Goal: Transaction & Acquisition: Purchase product/service

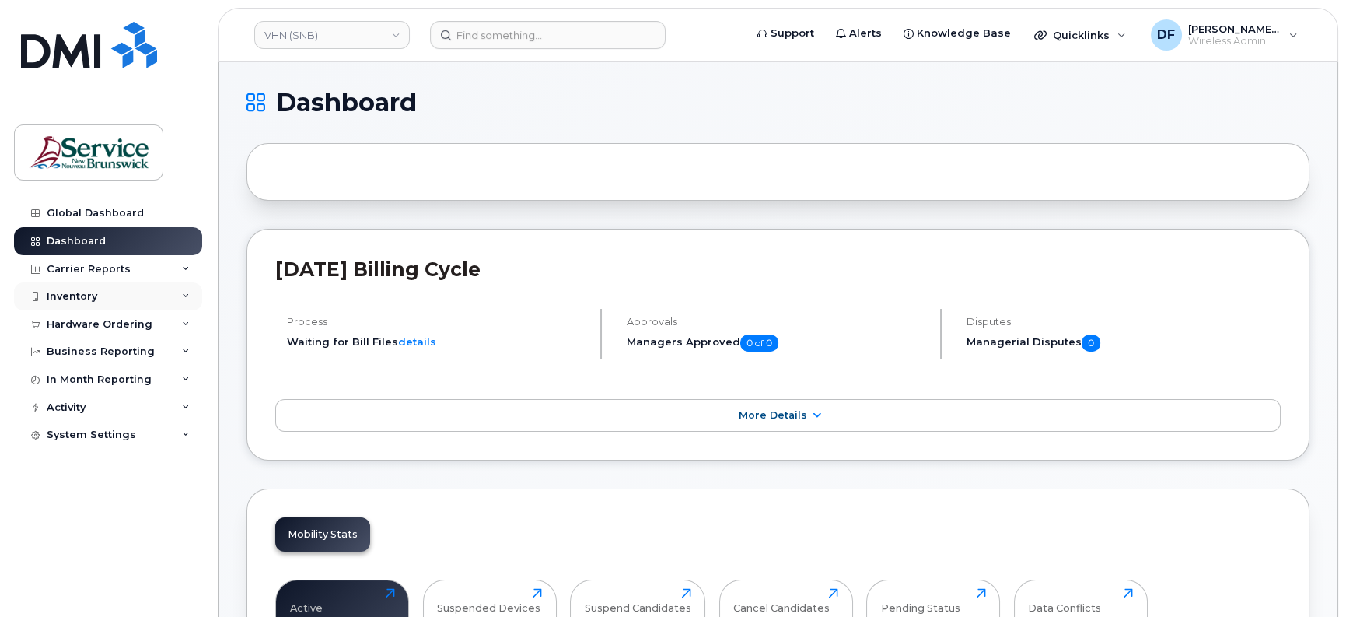
click at [105, 288] on div "Inventory" at bounding box center [108, 296] width 188 height 28
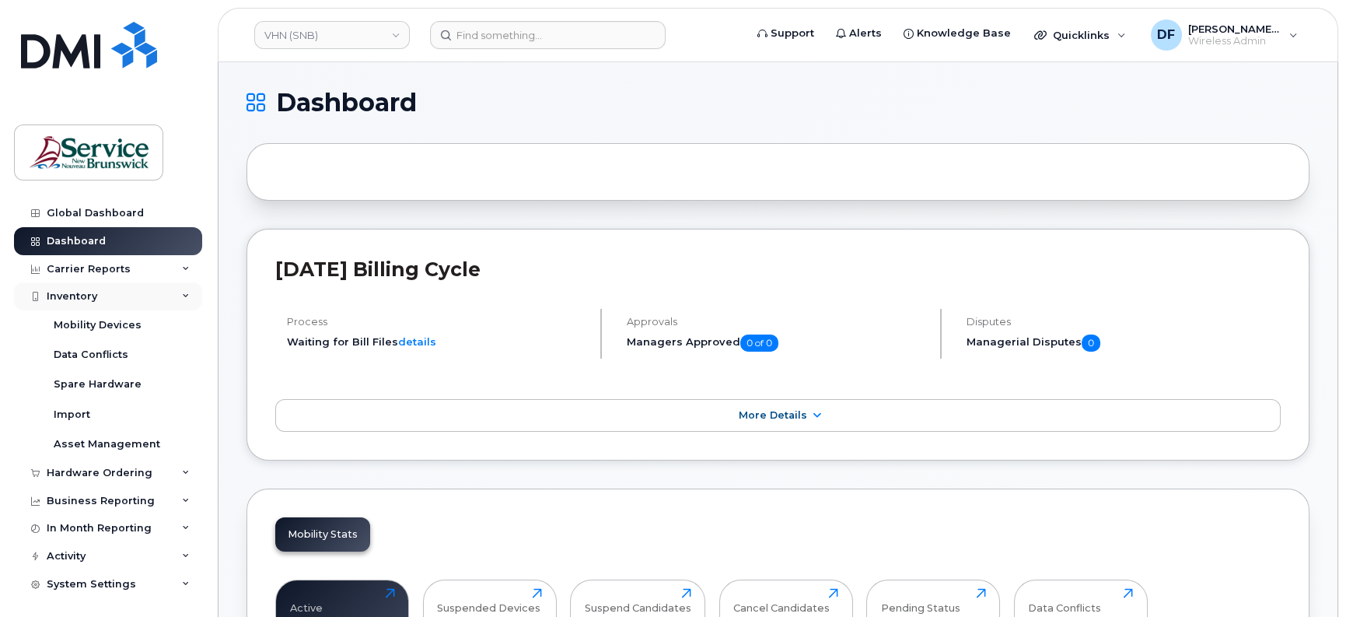
click at [82, 303] on div "Inventory" at bounding box center [108, 296] width 188 height 28
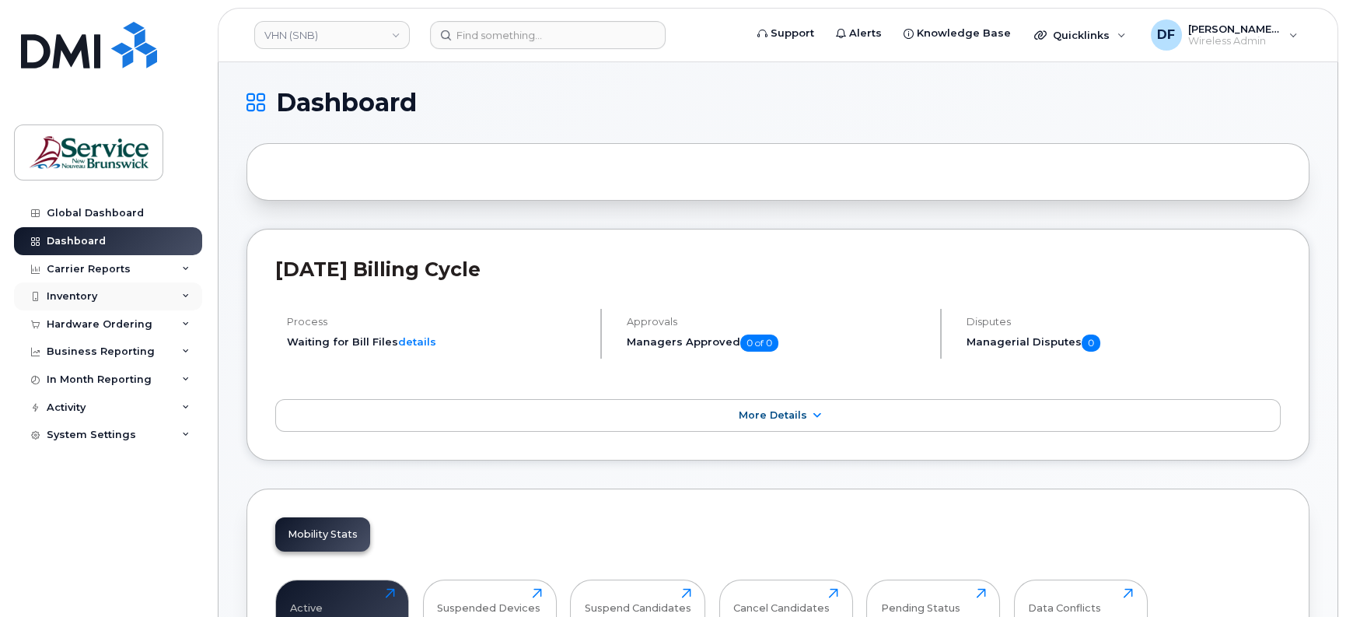
click at [82, 303] on div "Inventory" at bounding box center [108, 296] width 188 height 28
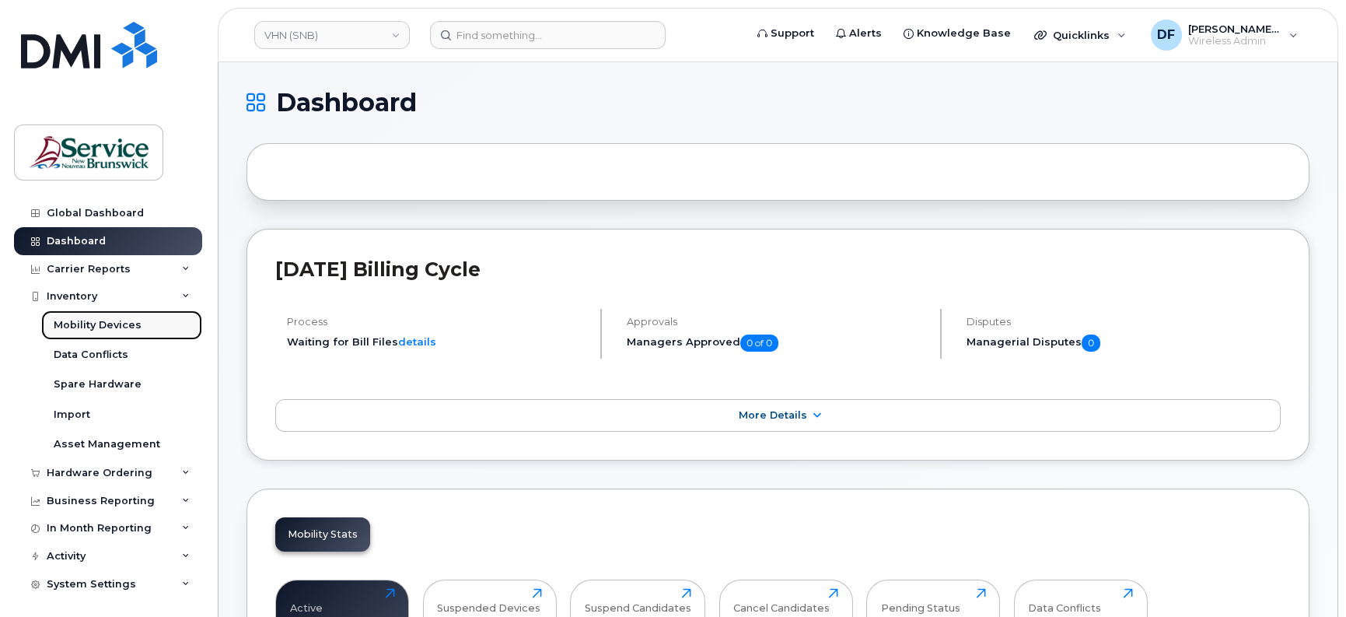
click at [93, 322] on div "Mobility Devices" at bounding box center [98, 325] width 88 height 14
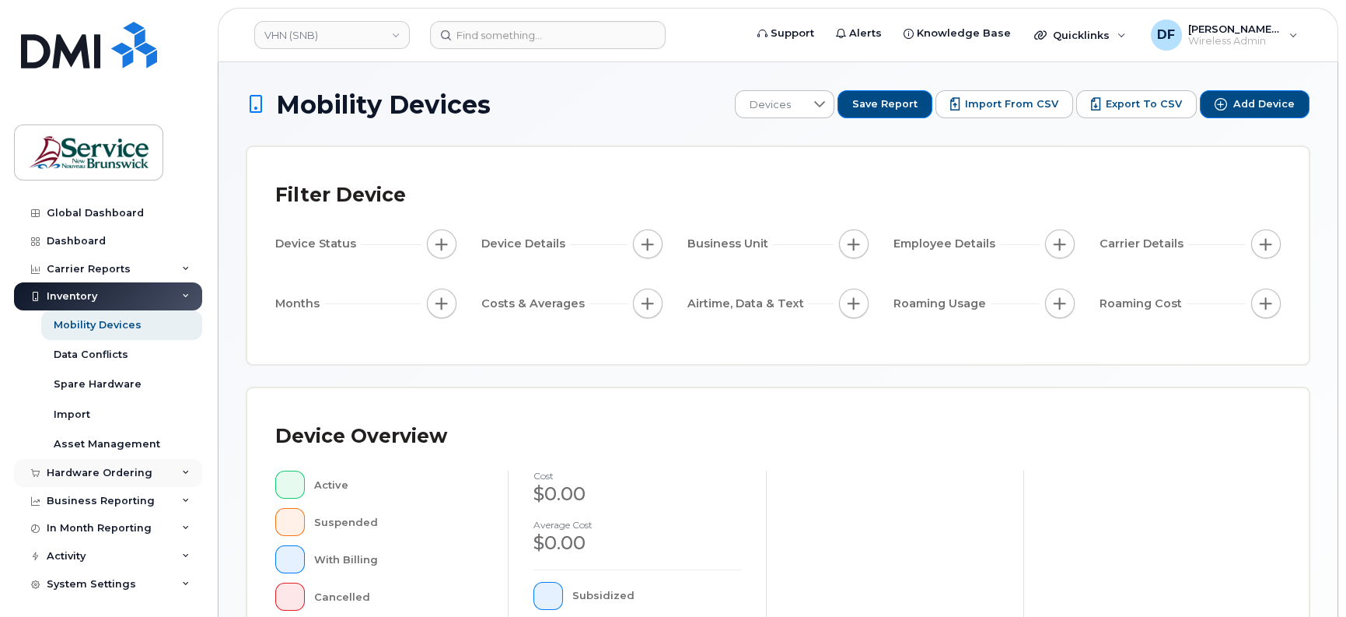
click at [100, 463] on div "Hardware Ordering" at bounding box center [108, 473] width 188 height 28
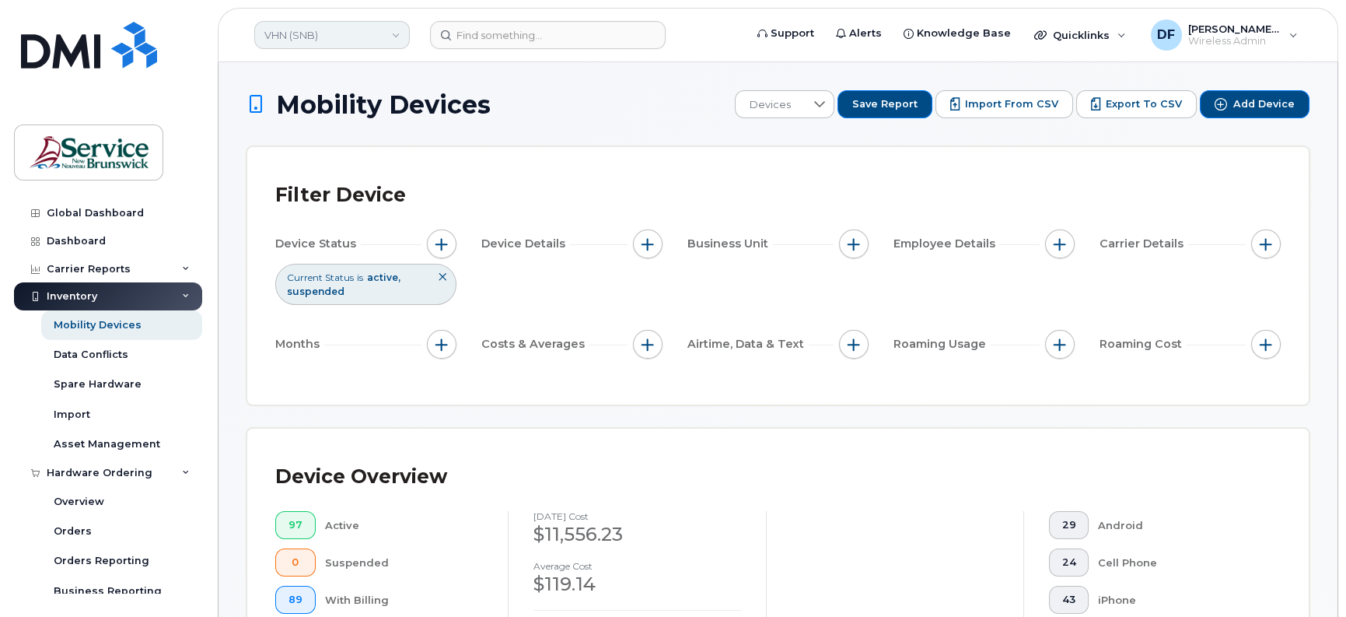
click at [331, 44] on link "VHN (SNB)" at bounding box center [332, 35] width 156 height 28
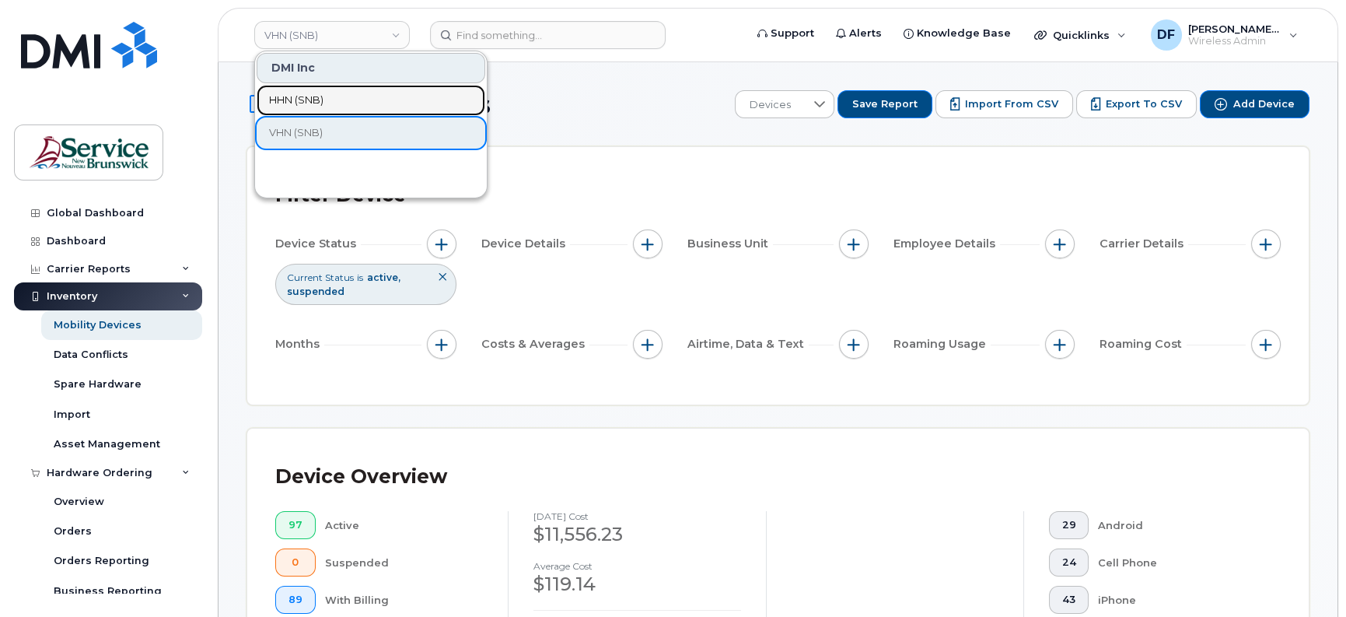
click at [296, 99] on span "HHN (SNB)" at bounding box center [296, 101] width 54 height 16
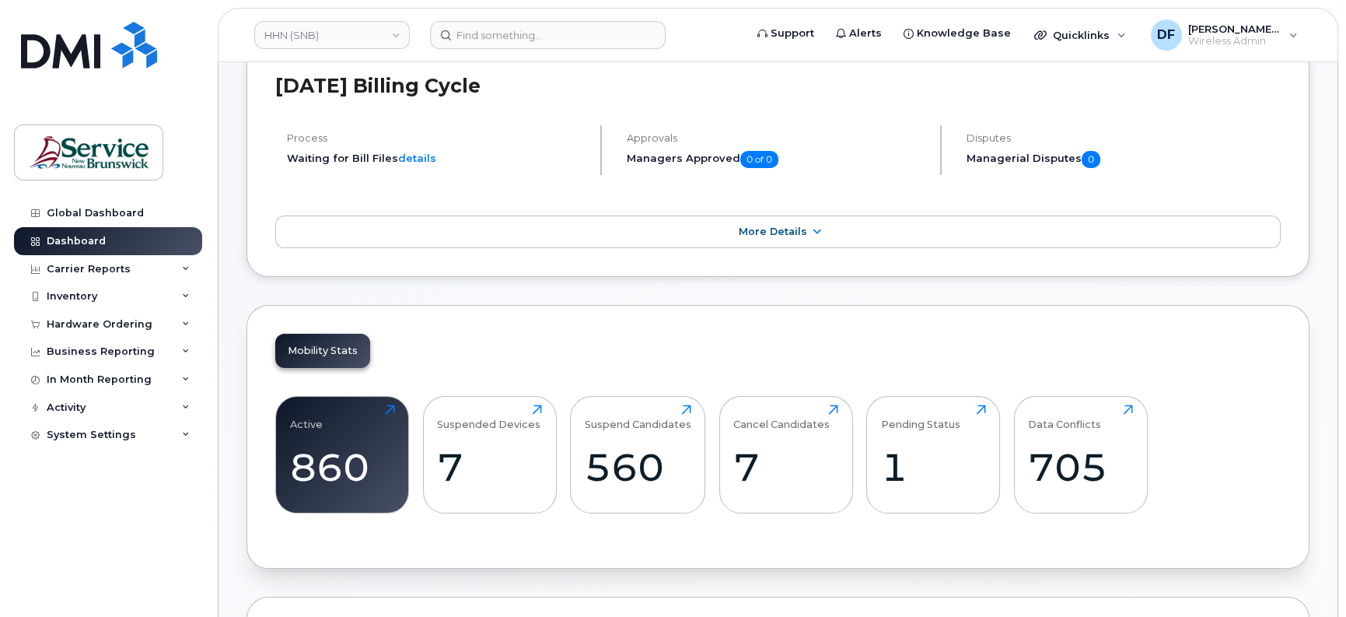
scroll to position [194, 0]
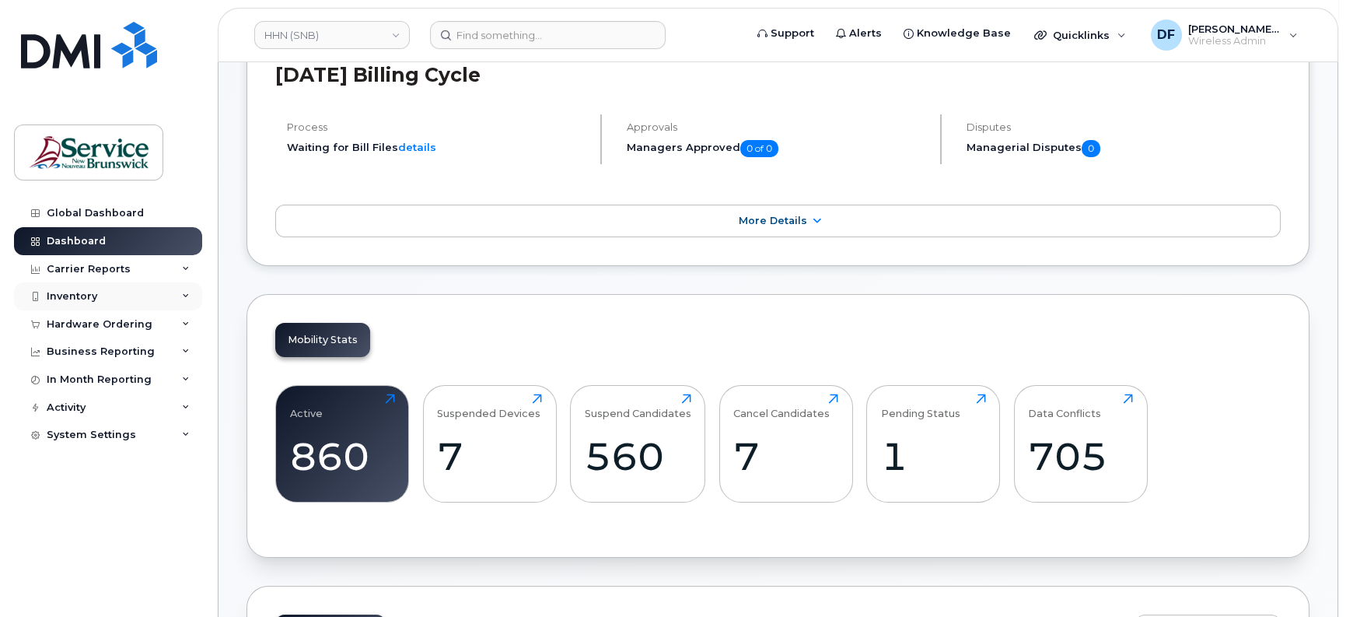
click at [86, 291] on div "Inventory" at bounding box center [72, 296] width 51 height 12
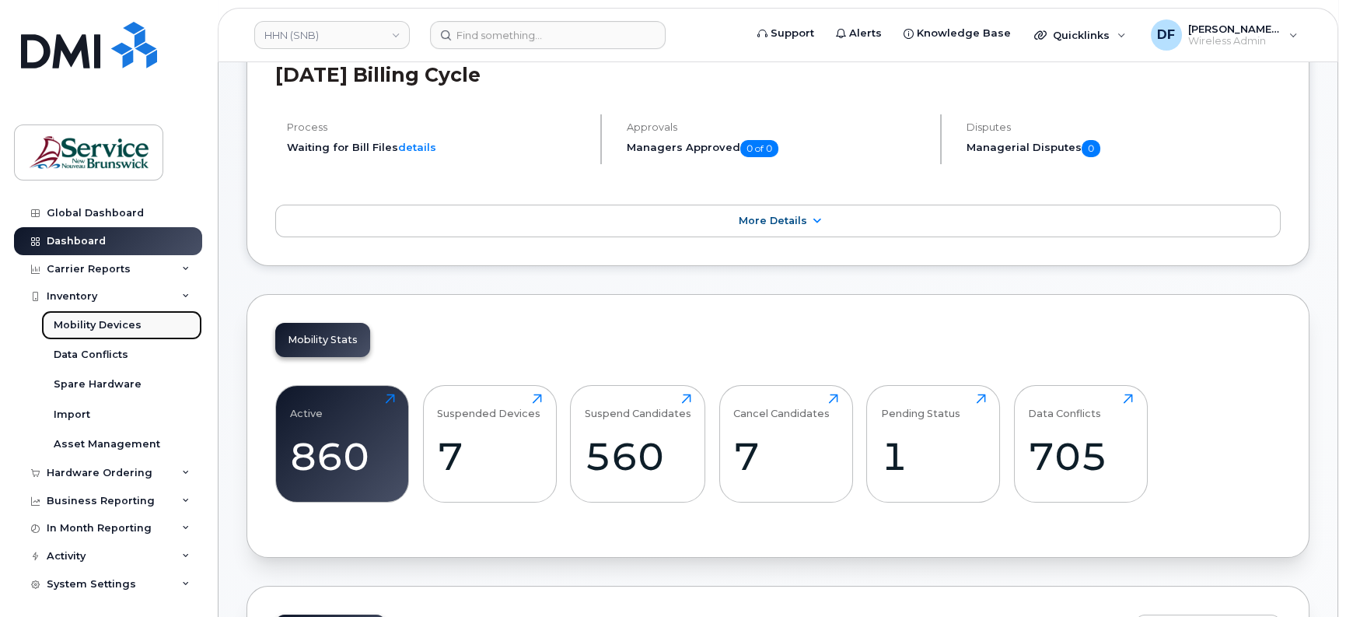
click at [84, 322] on div "Mobility Devices" at bounding box center [98, 325] width 88 height 14
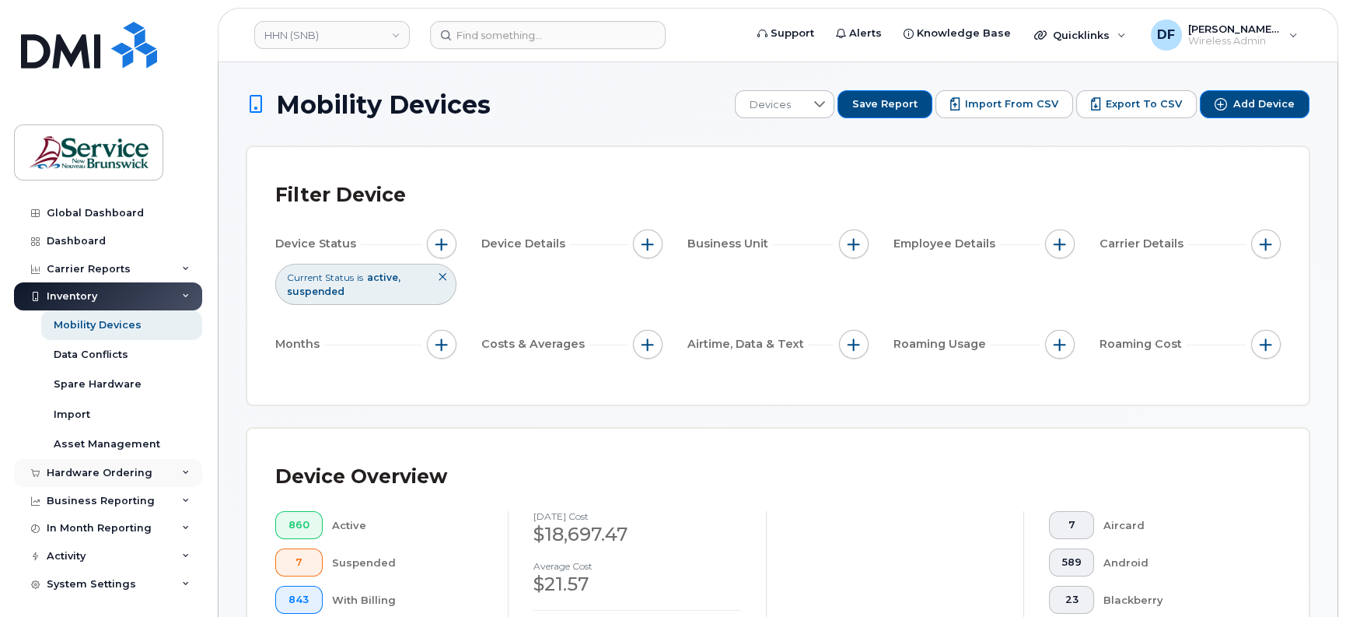
click at [104, 474] on div "Hardware Ordering" at bounding box center [100, 473] width 106 height 12
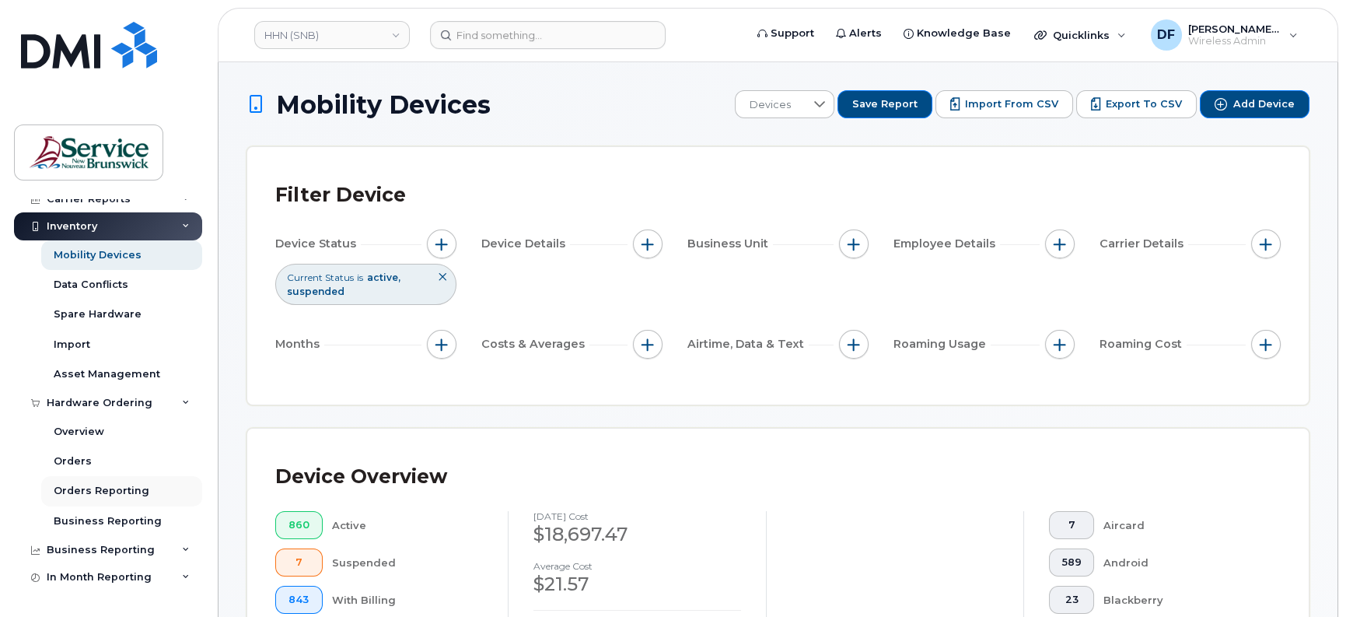
scroll to position [97, 0]
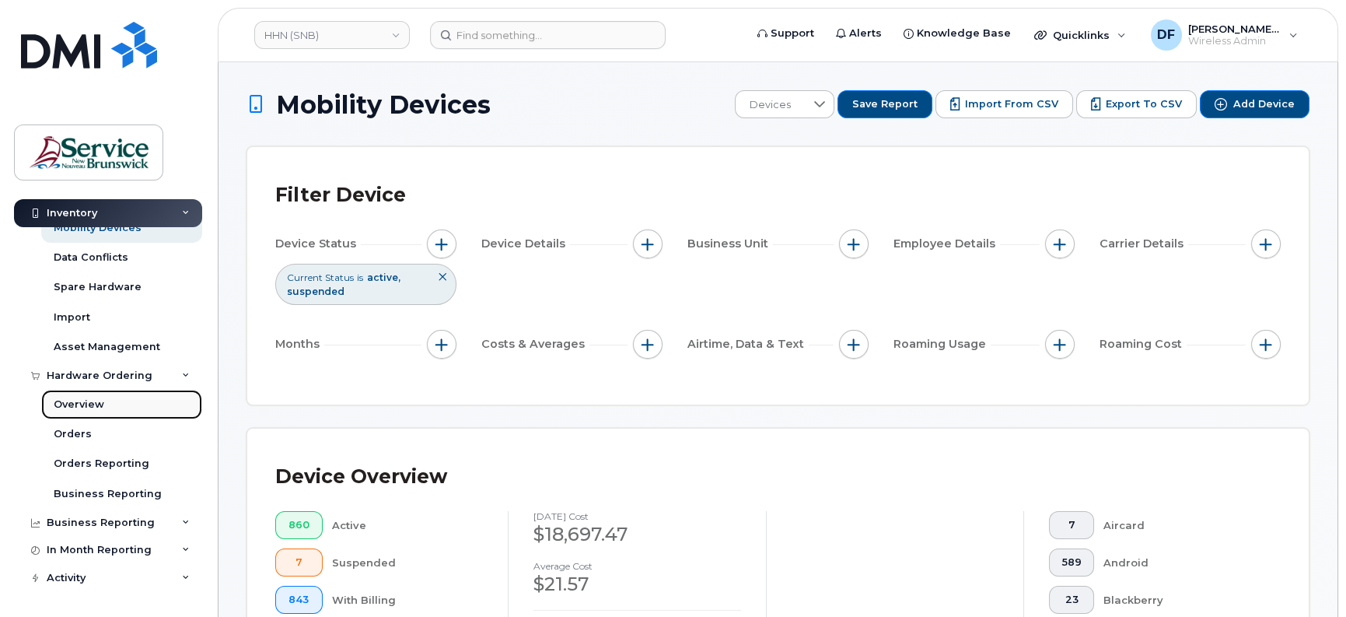
click at [97, 404] on div "Overview" at bounding box center [79, 404] width 51 height 14
click at [94, 403] on div "Overview" at bounding box center [79, 404] width 51 height 14
click at [75, 427] on div "Orders" at bounding box center [73, 434] width 38 height 14
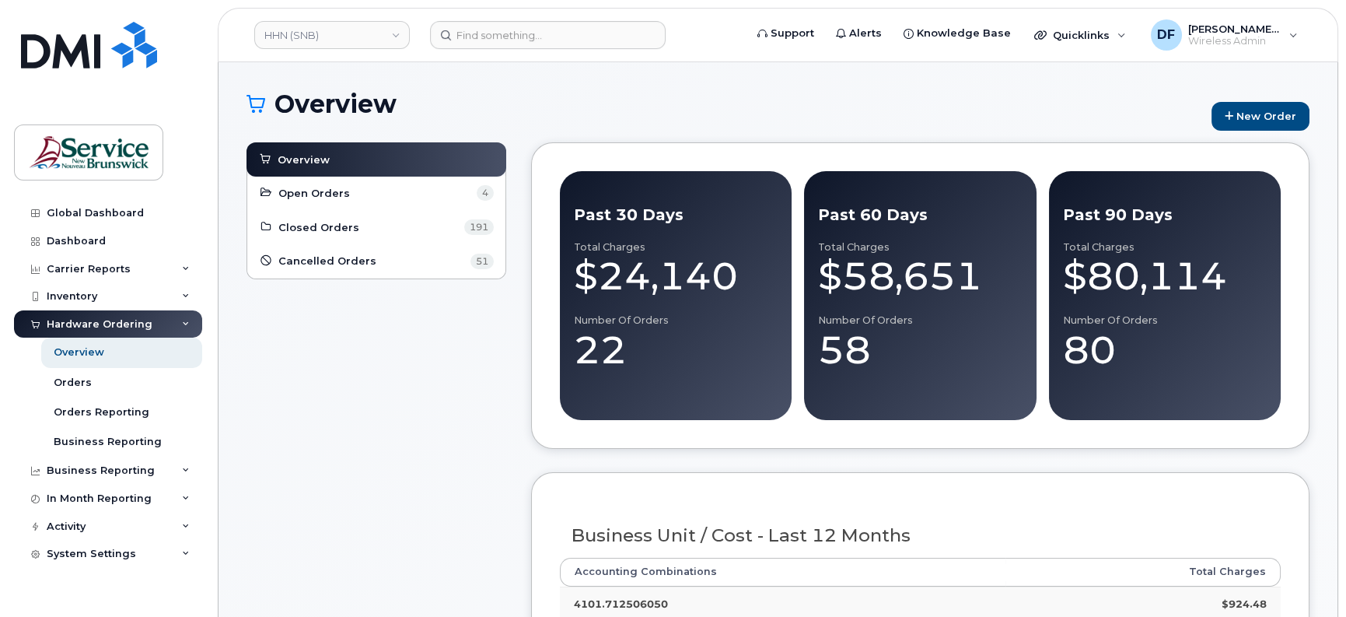
click at [1241, 96] on div "Overview New Order" at bounding box center [778, 116] width 1063 height 52
click at [1254, 117] on link "New Order" at bounding box center [1261, 116] width 98 height 29
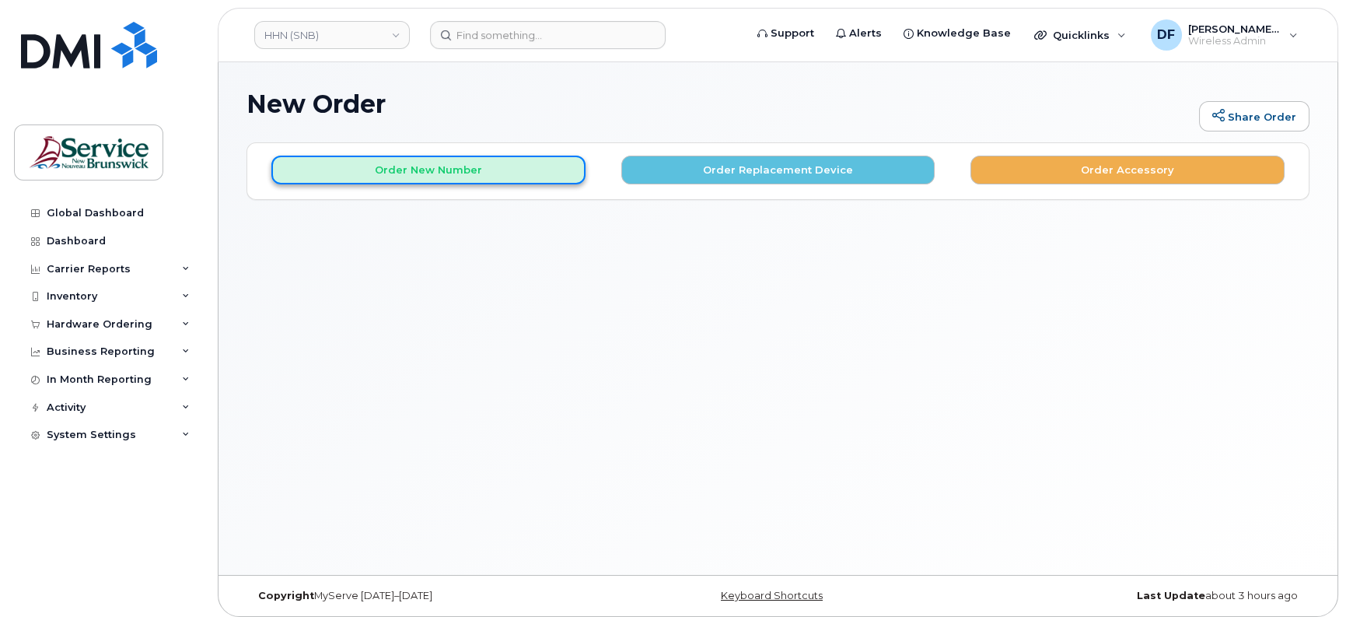
click at [485, 170] on button "Order New Number" at bounding box center [428, 170] width 314 height 29
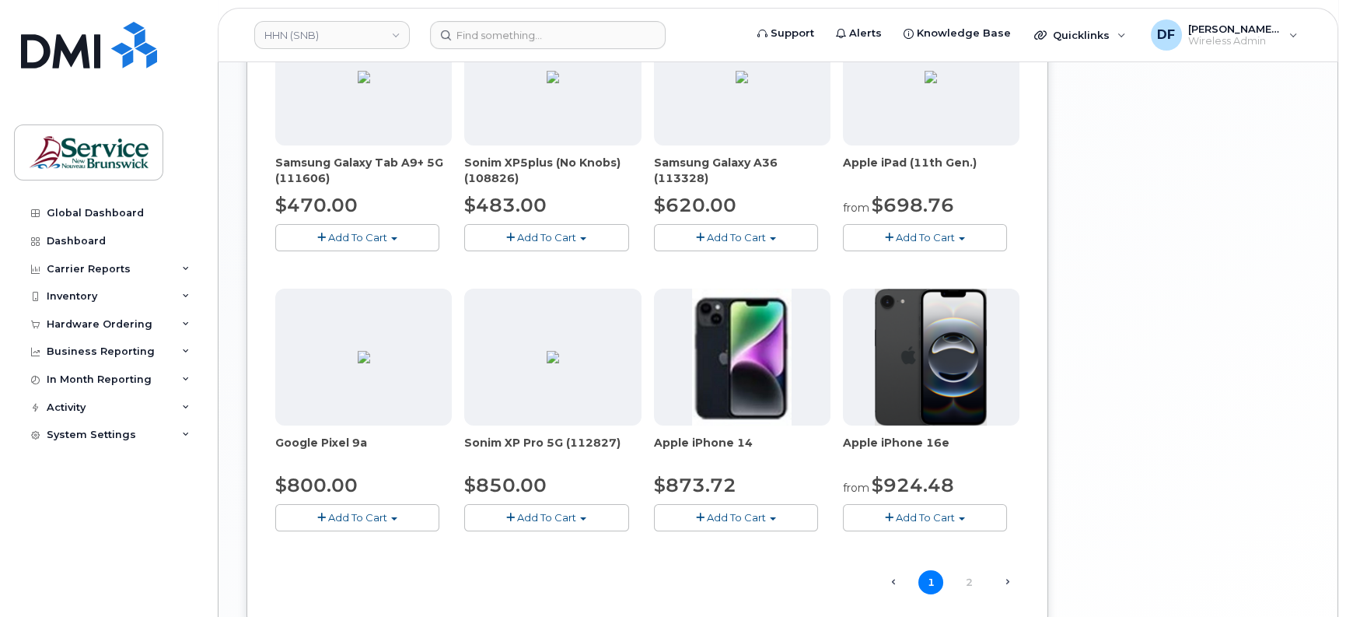
scroll to position [875, 0]
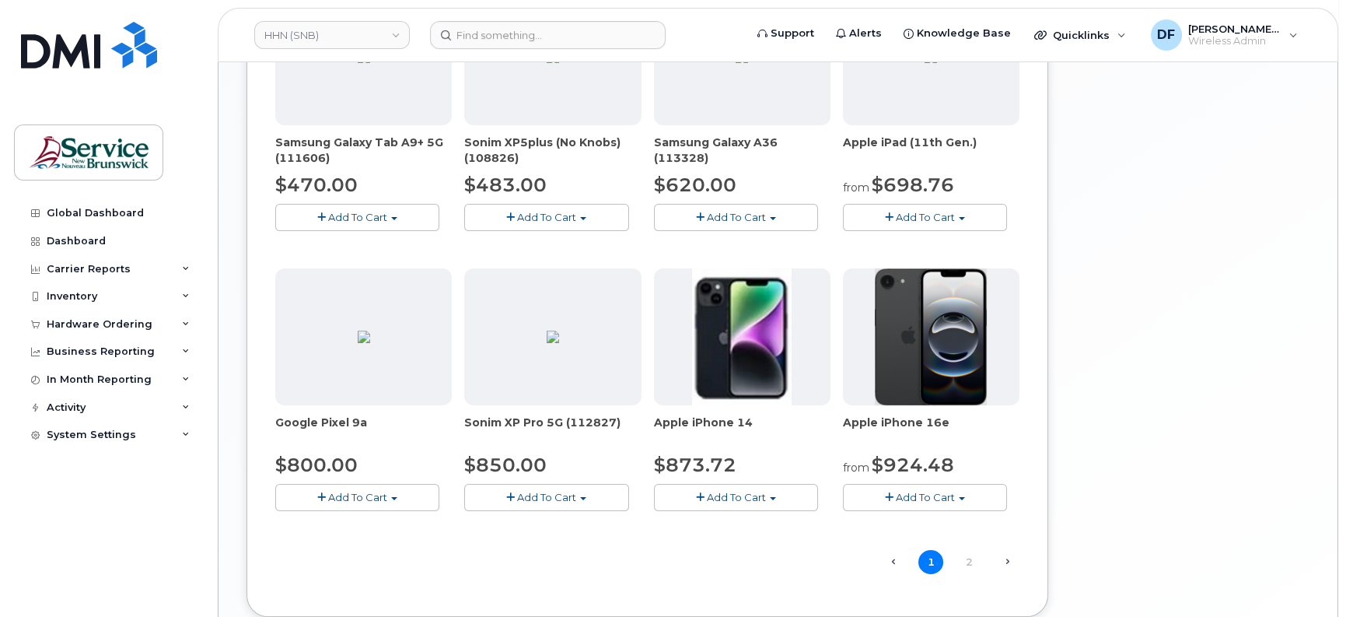
click at [920, 494] on span "Add To Cart" at bounding box center [925, 497] width 59 height 12
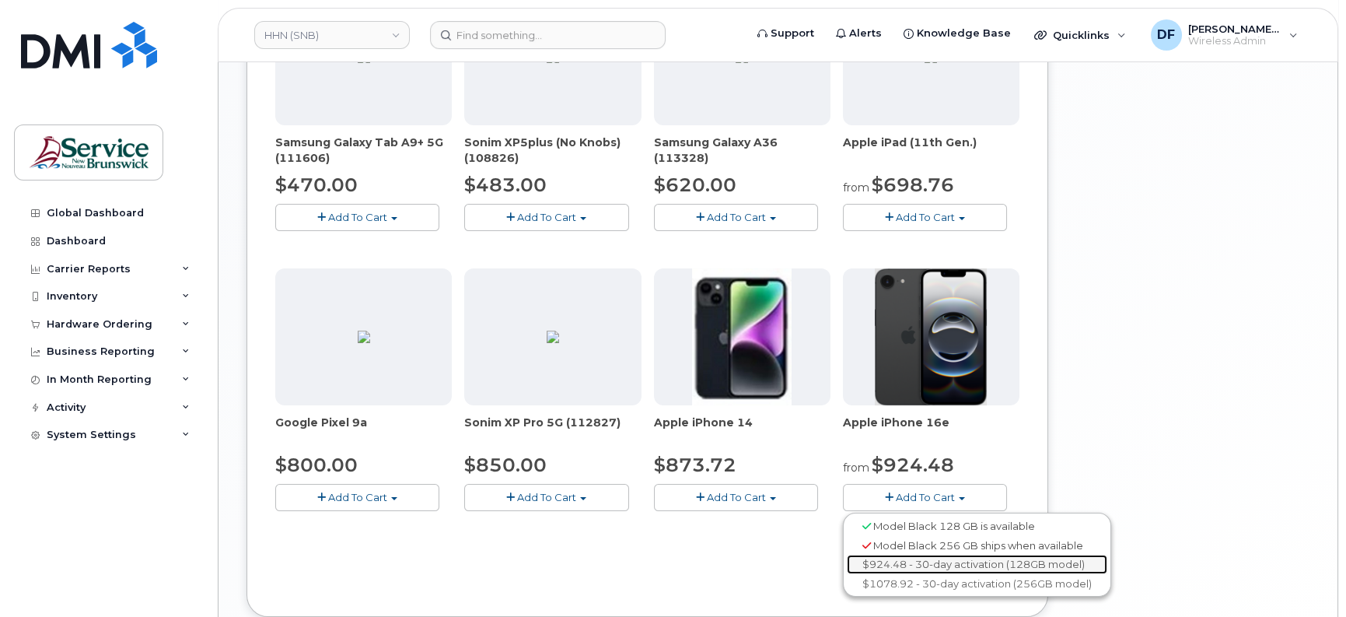
click at [901, 558] on link "$924.48 - 30-day activation (128GB model)" at bounding box center [977, 564] width 261 height 19
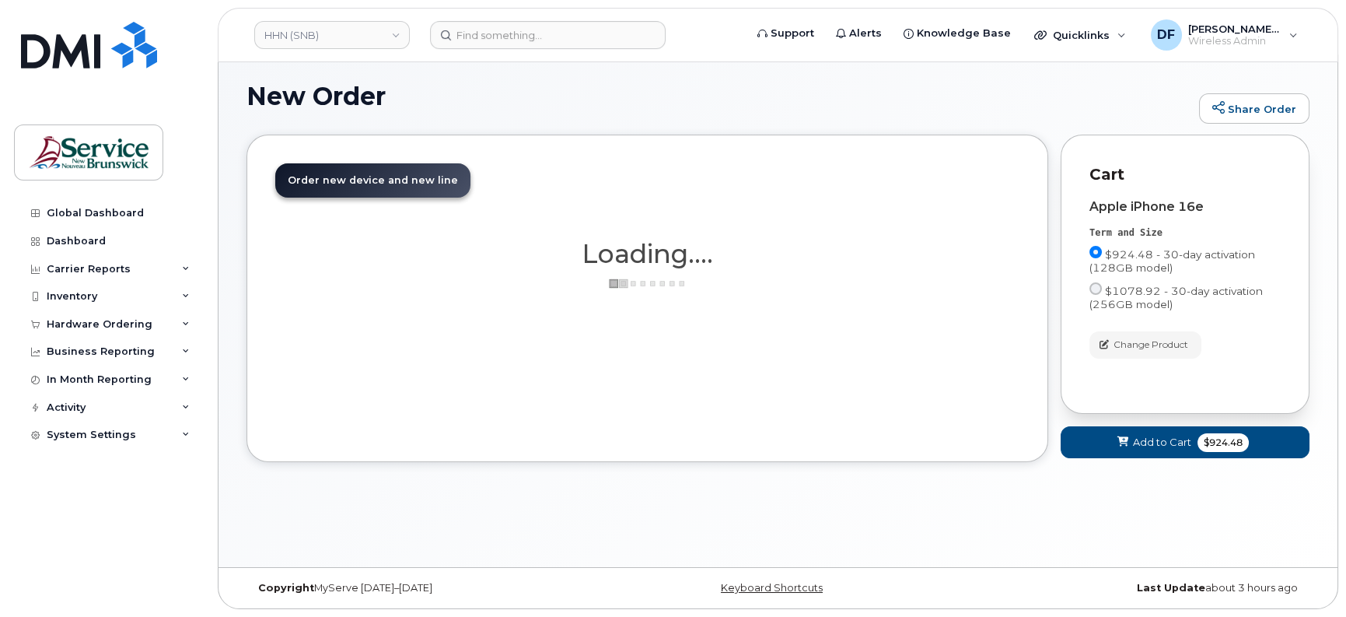
scroll to position [8, 0]
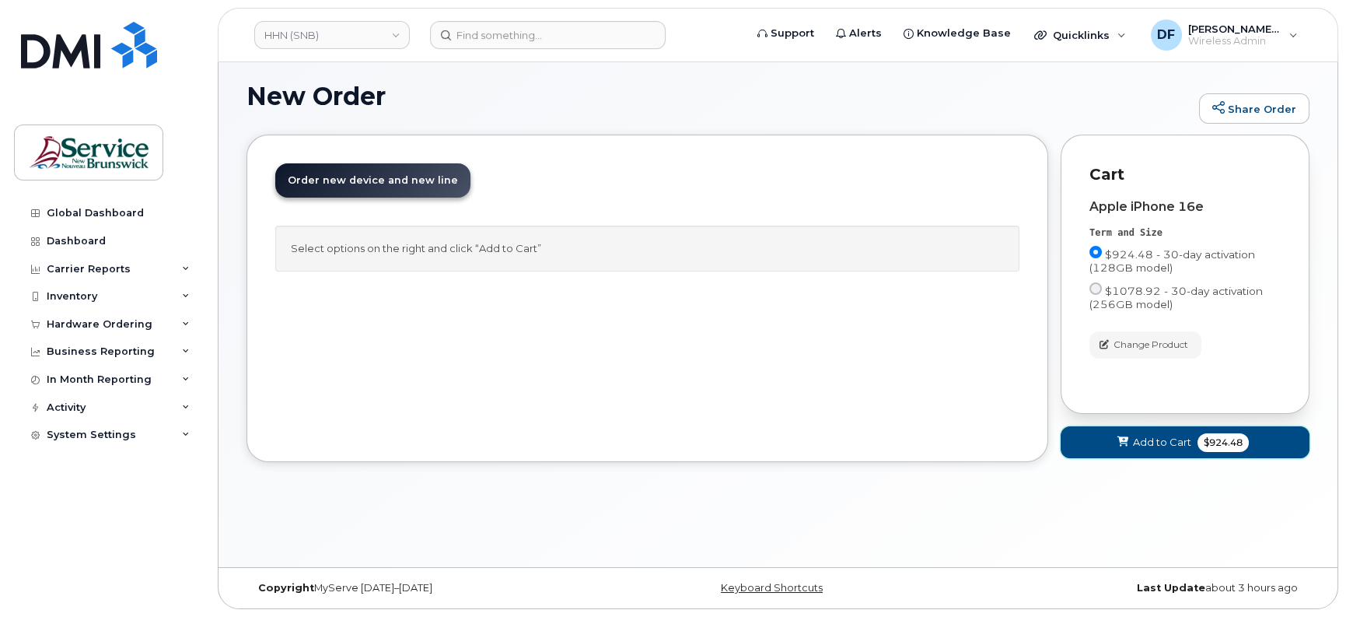
click at [1206, 443] on span "$924.48" at bounding box center [1223, 442] width 51 height 19
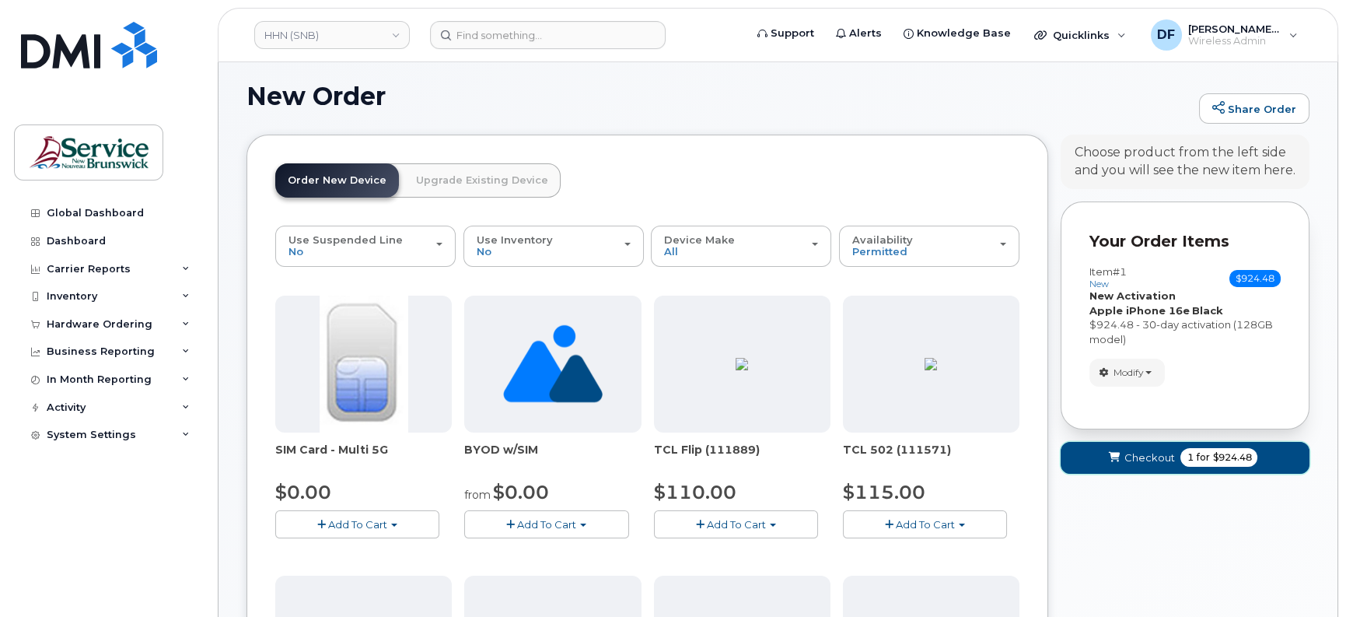
click at [1147, 453] on span "Checkout" at bounding box center [1149, 457] width 51 height 15
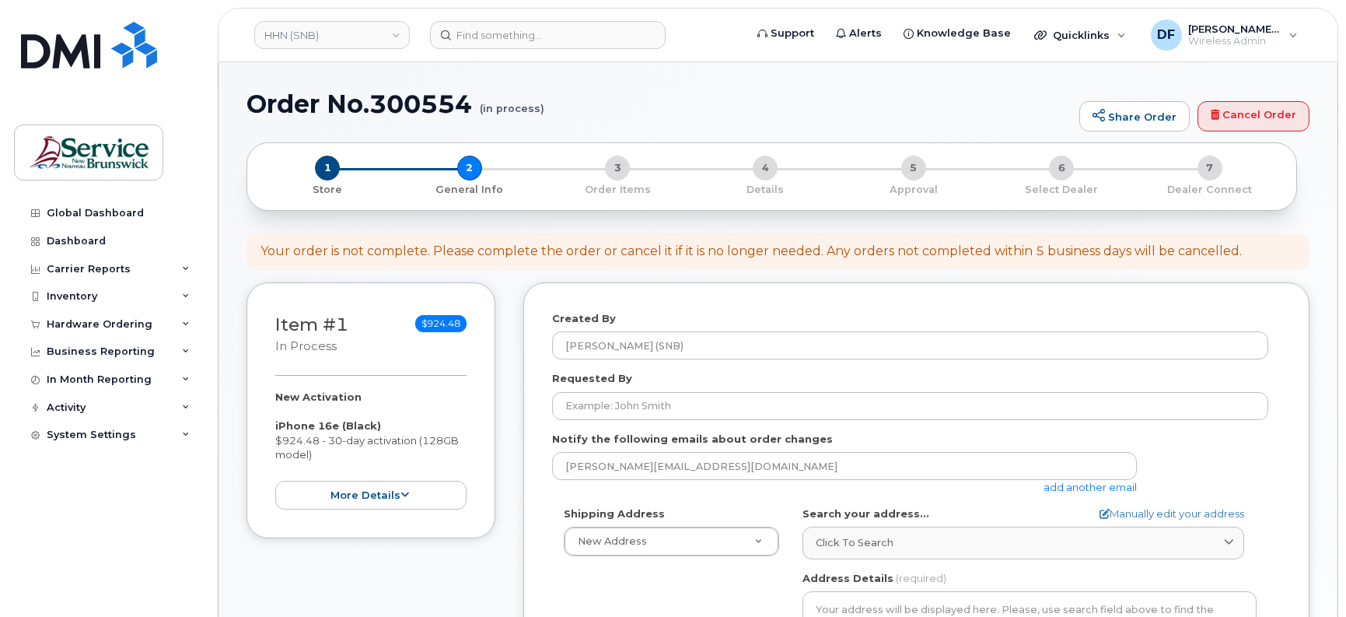
select select
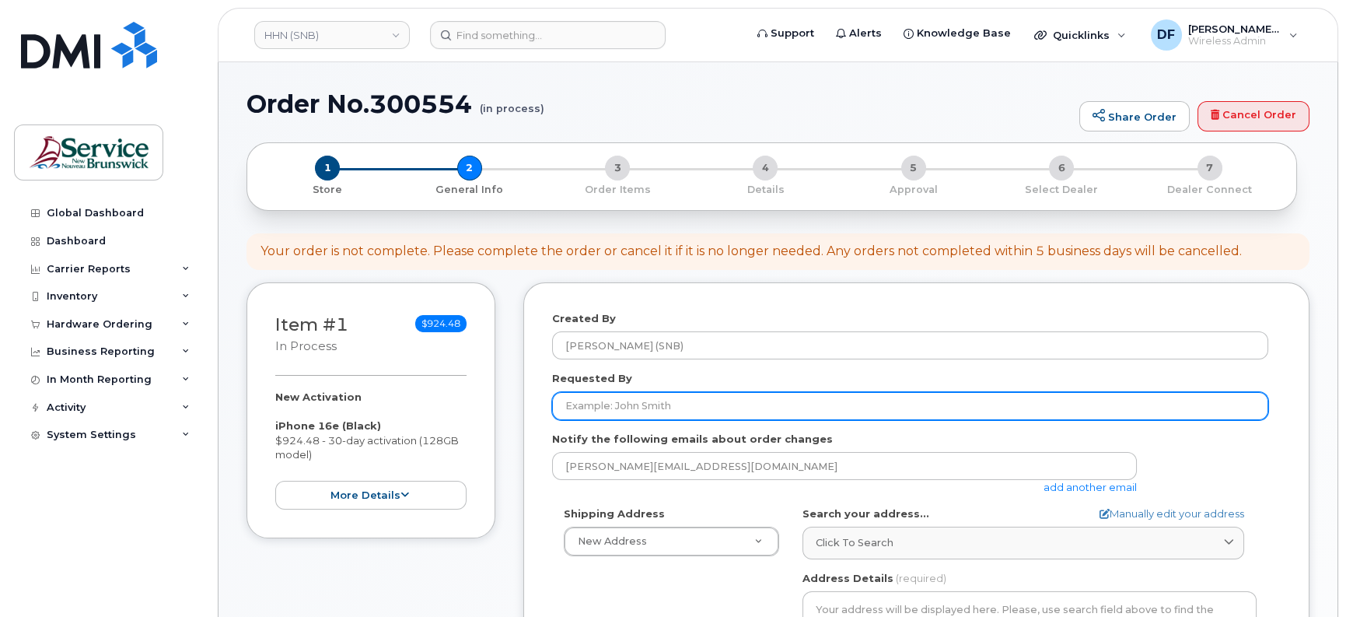
paste input "[PERSON_NAME]"
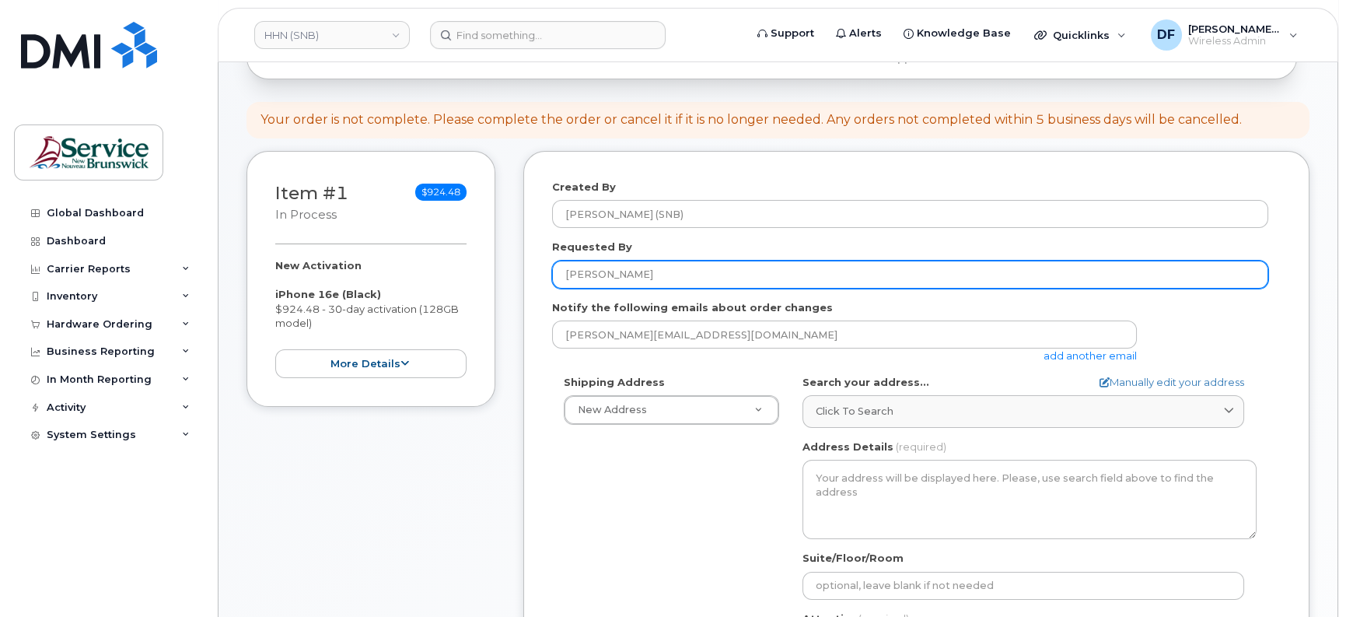
scroll to position [194, 0]
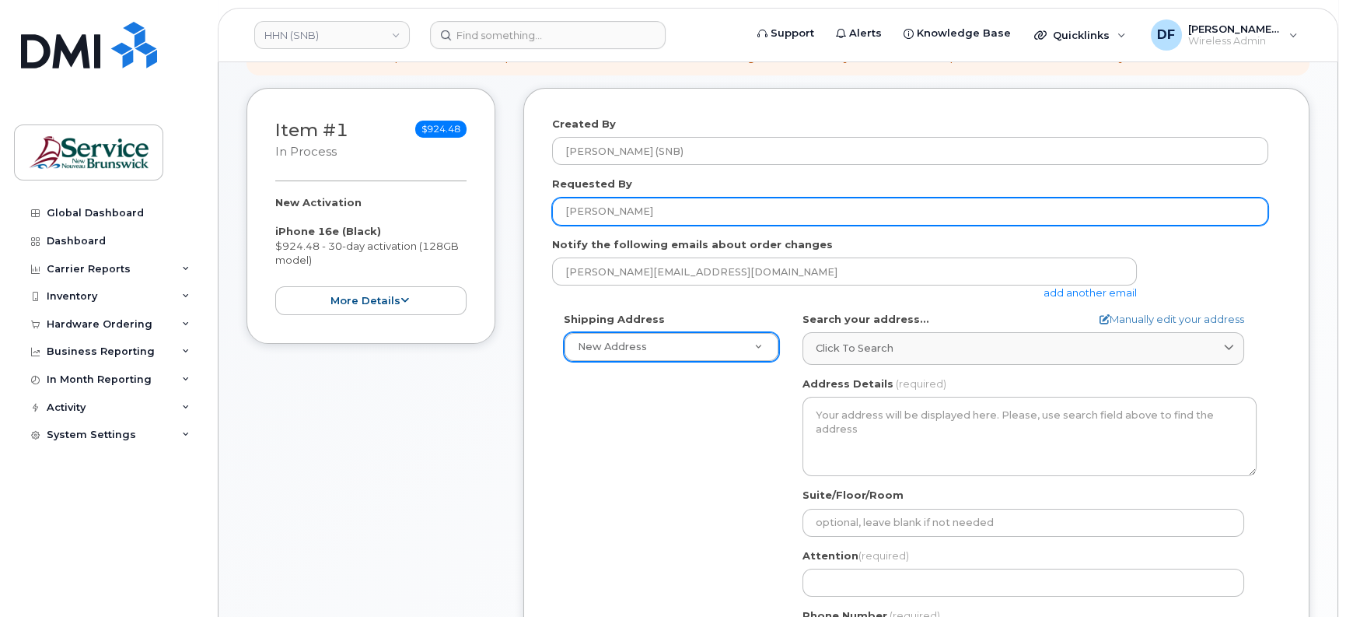
type input "[PERSON_NAME]"
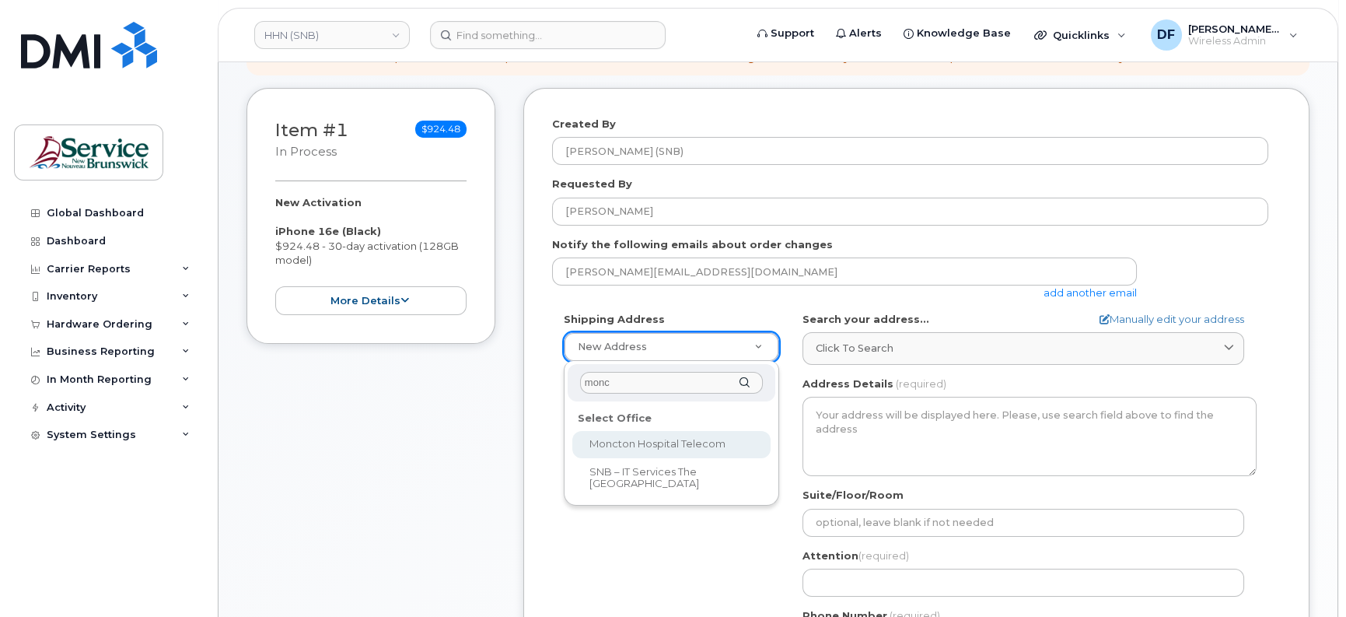
type input "monc"
select select
type textarea "135 Macbeath Ave Moncton New Brunswick E1C 6Z8"
type input "Frederic Doiron"
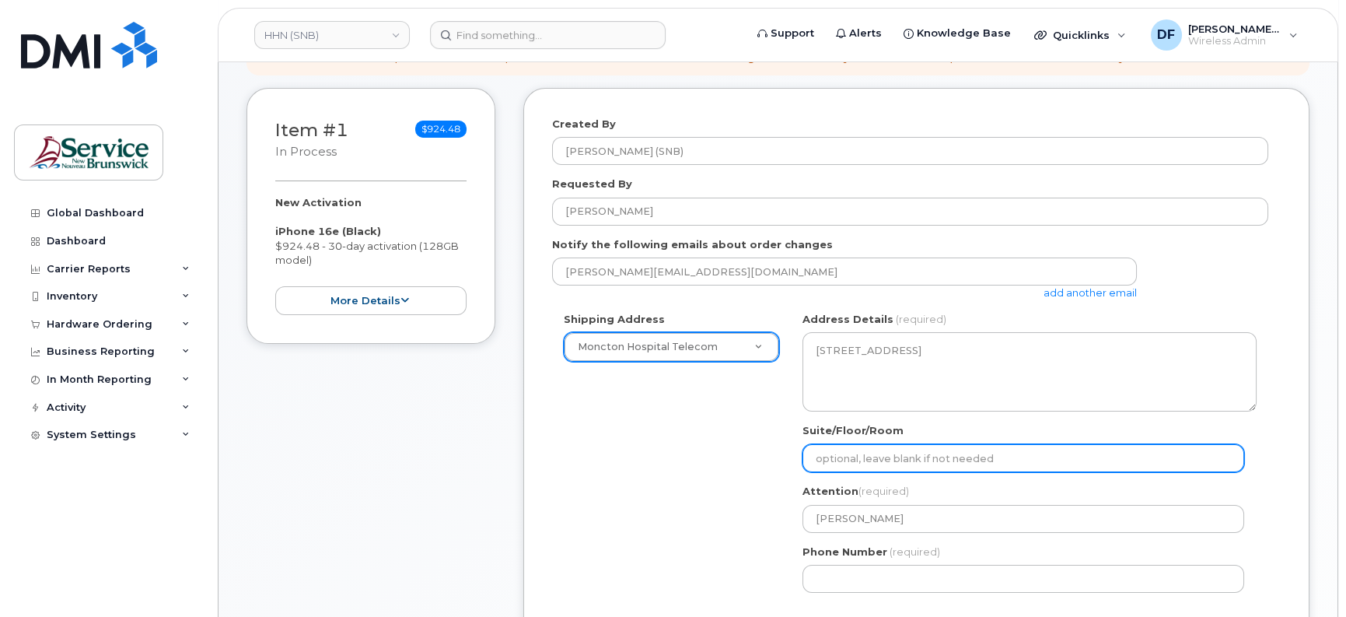
click at [896, 450] on input "Suite/Floor/Room" at bounding box center [1024, 458] width 442 height 28
click at [849, 464] on input "Suite/Floor/Room" at bounding box center [1024, 458] width 442 height 28
paste input "Peggy Vautour"
select select
type input "Peggy Vautour"
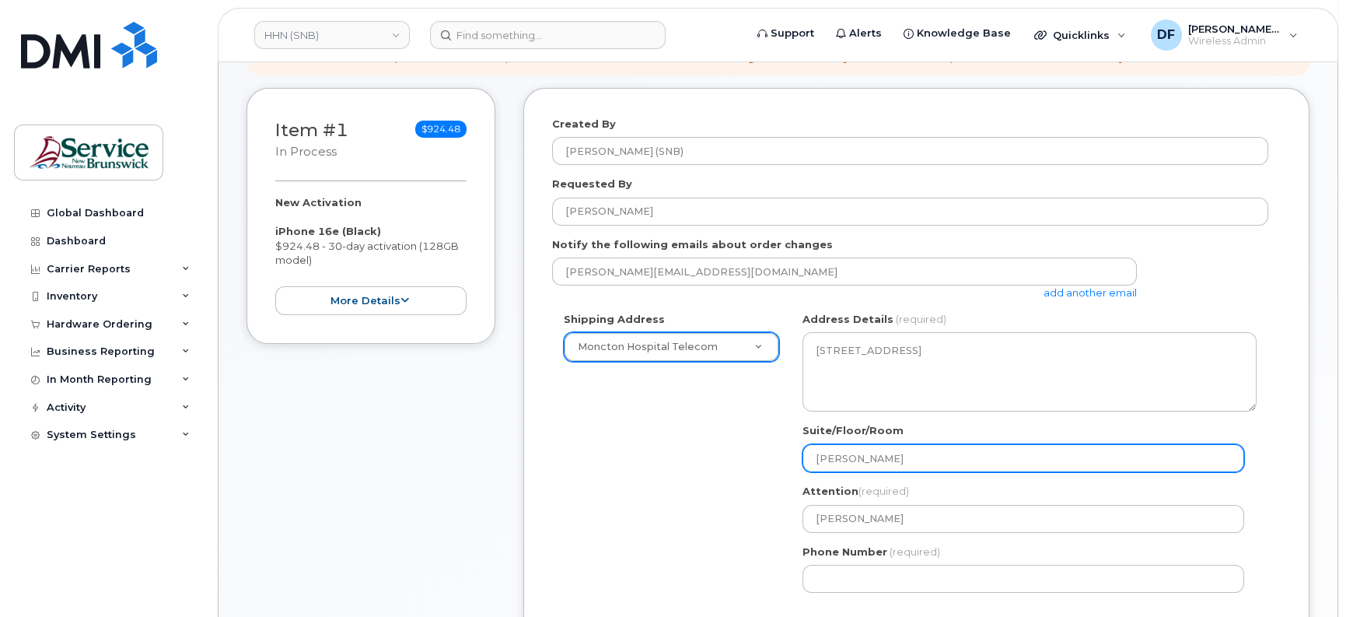
drag, startPoint x: 900, startPoint y: 456, endPoint x: 739, endPoint y: 473, distance: 161.9
click at [741, 472] on div "Shipping Address Moncton Hospital Telecom New Address G-2 Main St ASD-E Main Of…" at bounding box center [910, 458] width 716 height 292
select select
click at [834, 454] on input "Suite/Floor/Room" at bounding box center [1024, 458] width 442 height 28
paste input "WO0000000477288"
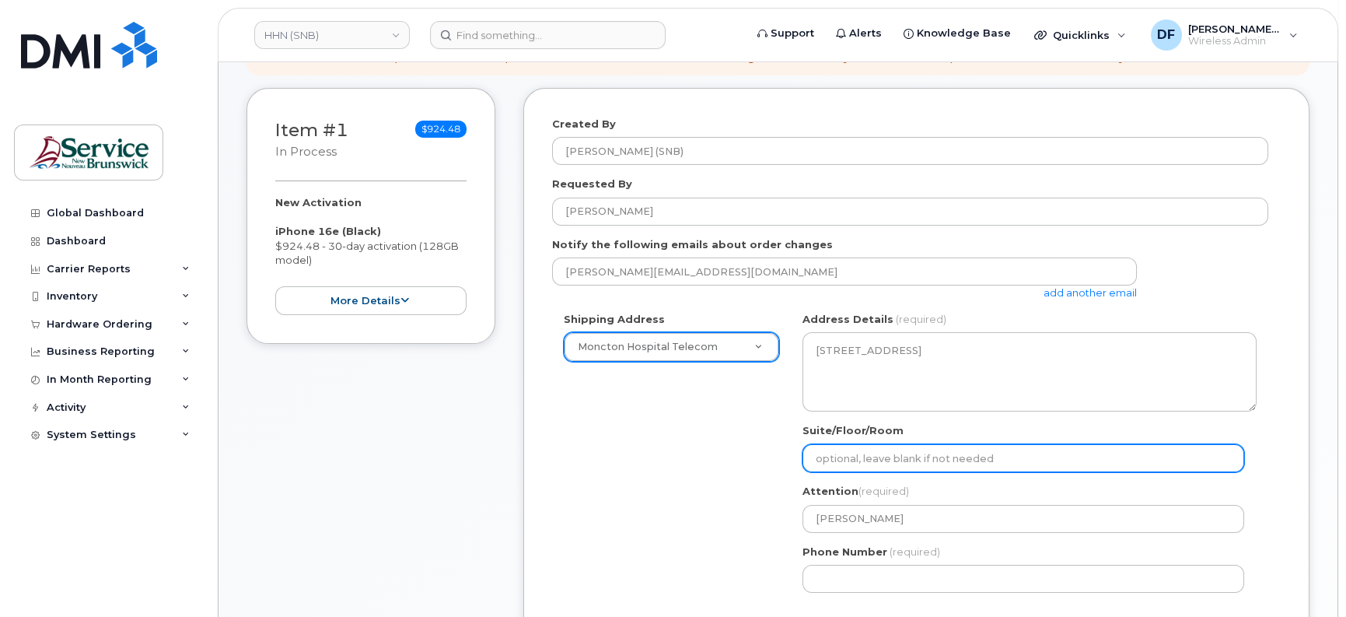
select select
type input "WO0000000477288"
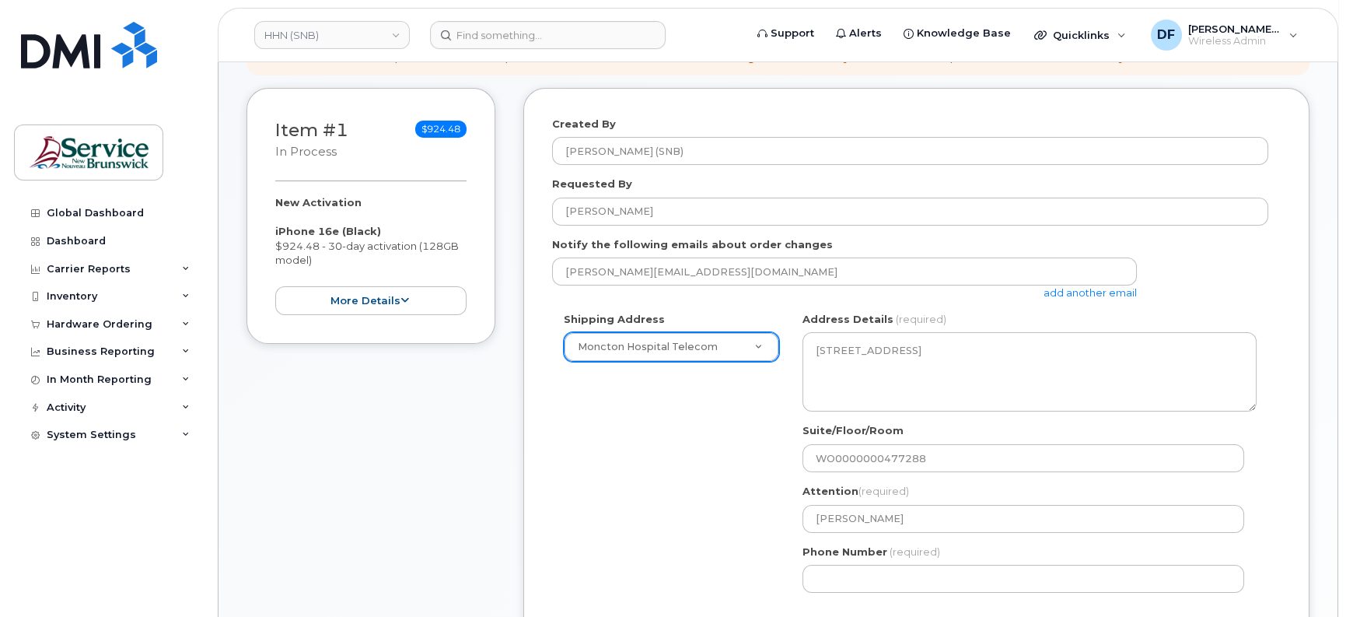
click at [709, 493] on div "Shipping Address Moncton Hospital Telecom New Address G-2 Main St ASD-E Main Of…" at bounding box center [910, 458] width 716 height 292
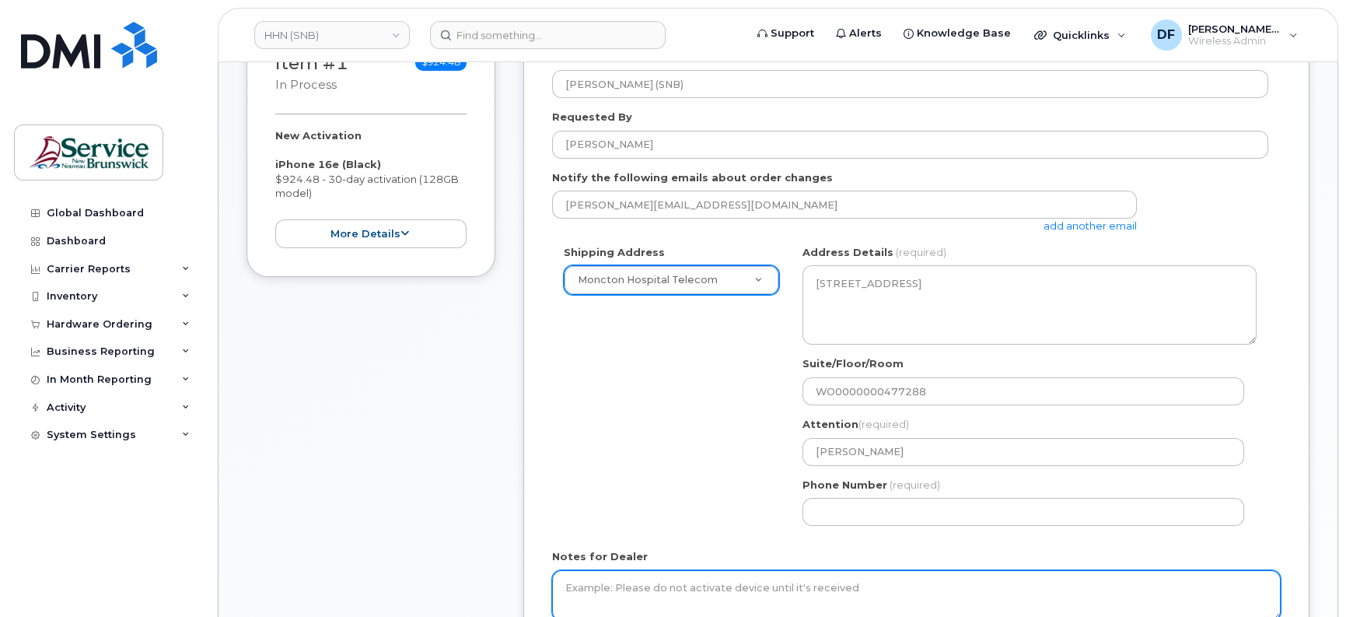
scroll to position [389, 0]
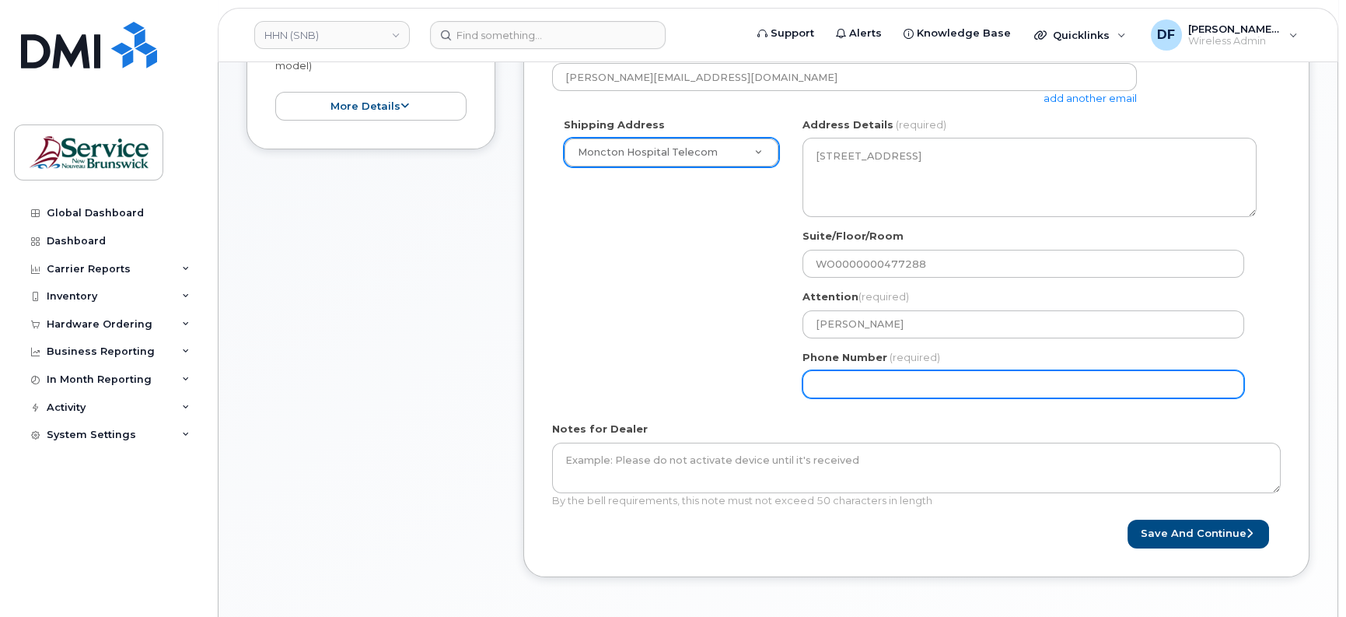
click at [844, 373] on input "Phone Number" at bounding box center [1024, 384] width 442 height 28
type input "5063809638"
select select
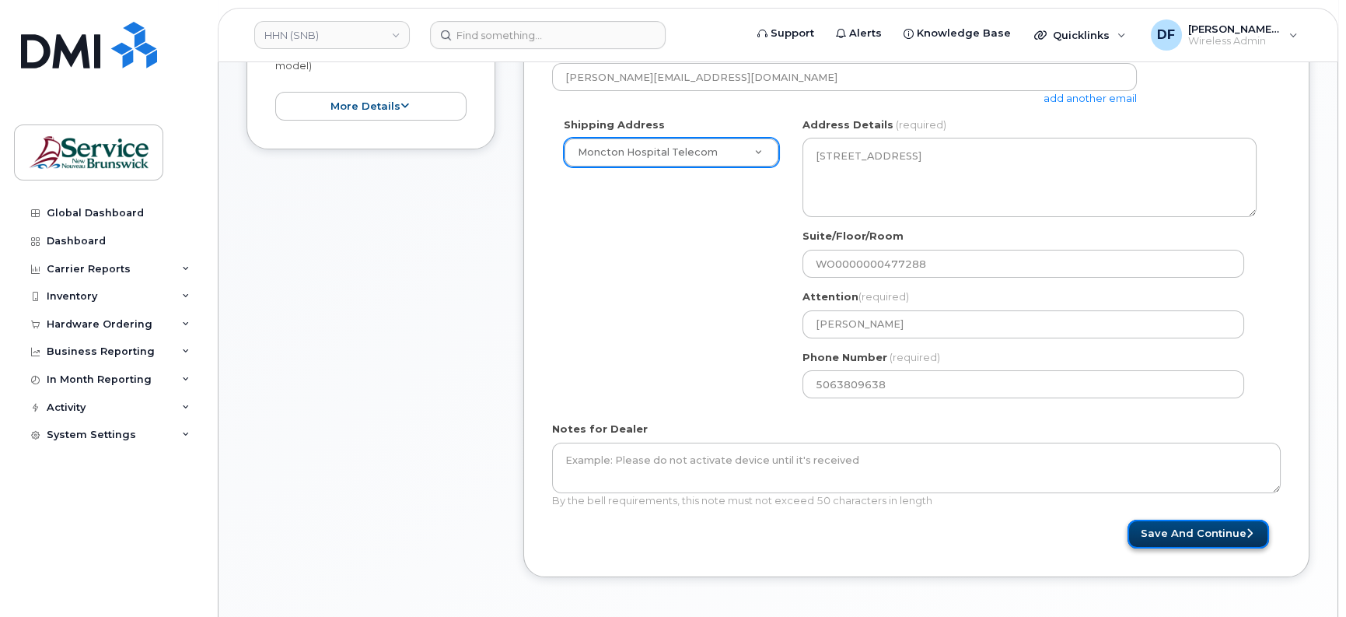
click at [1178, 529] on button "Save and Continue" at bounding box center [1199, 534] width 142 height 29
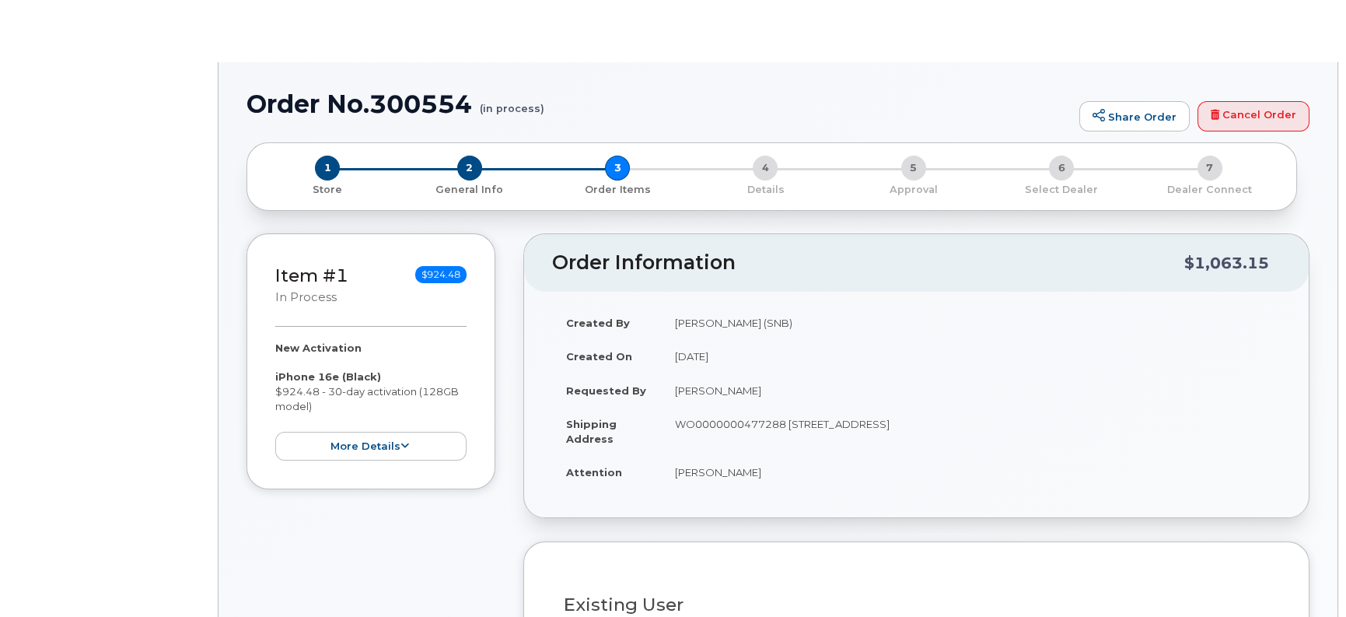
radio input "true"
select select
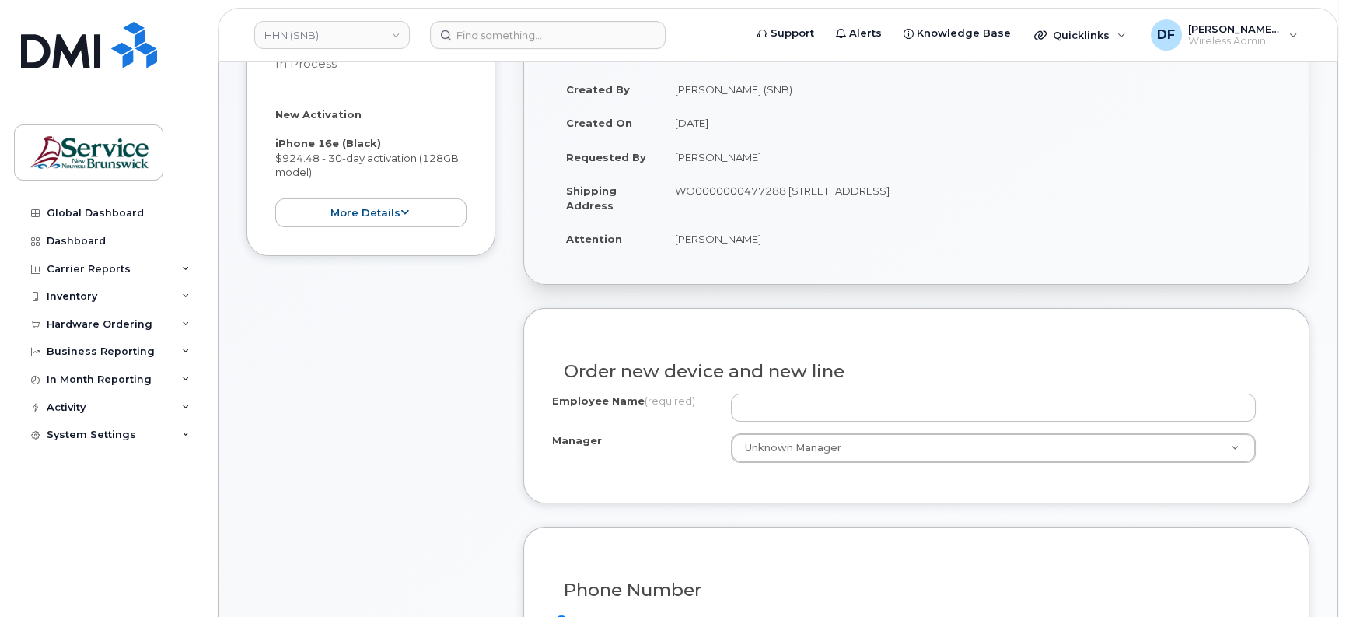
scroll to position [292, 0]
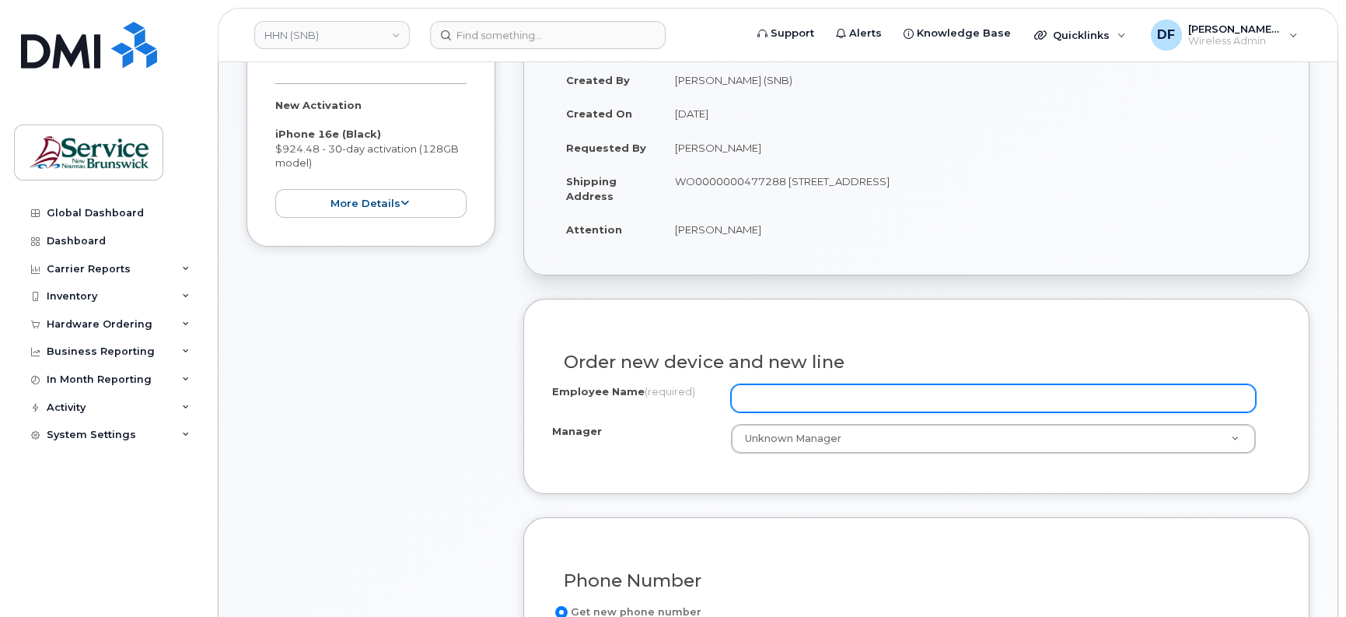
click at [800, 397] on input "Employee Name (required)" at bounding box center [993, 398] width 525 height 28
click at [968, 404] on input "Employee Name (required)" at bounding box center [993, 398] width 525 height 28
paste input "[PERSON_NAME]"
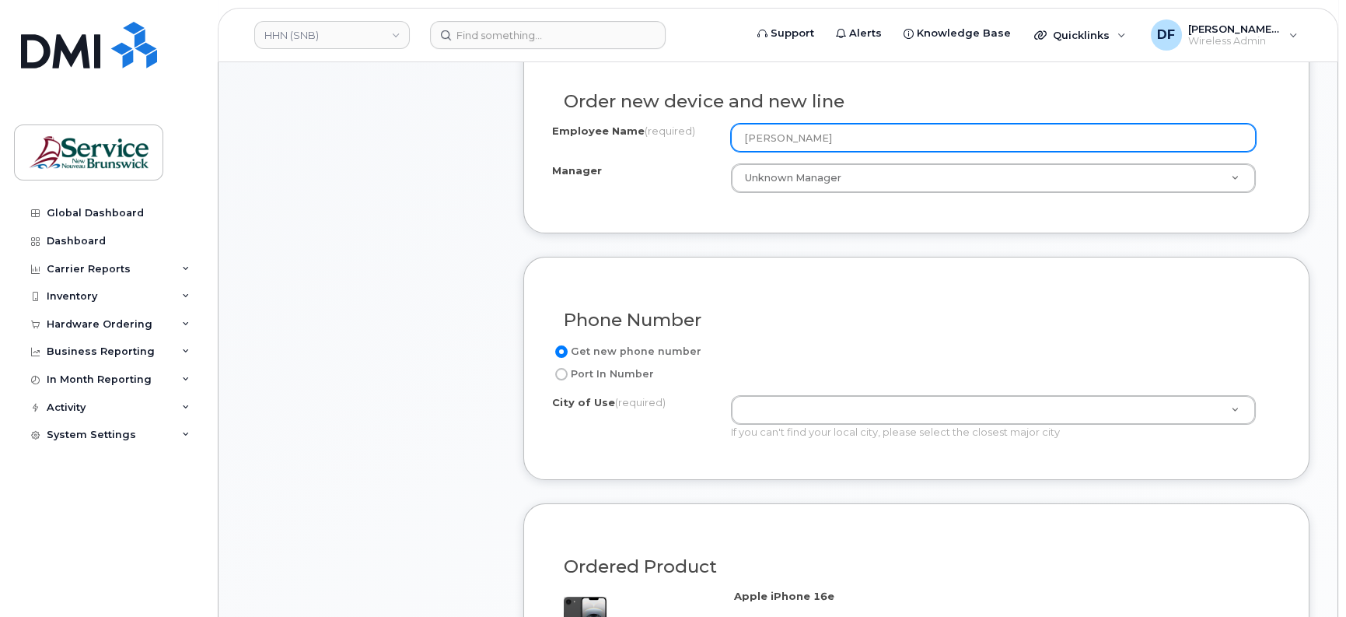
scroll to position [583, 0]
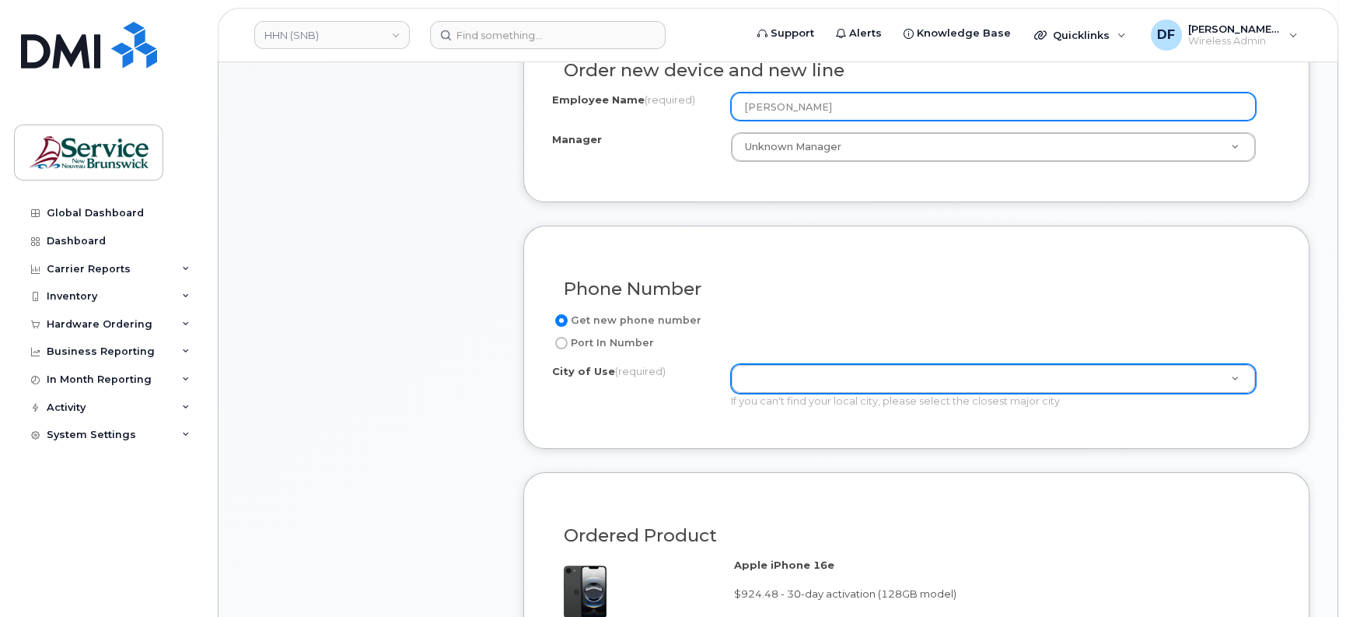
type input "[PERSON_NAME]"
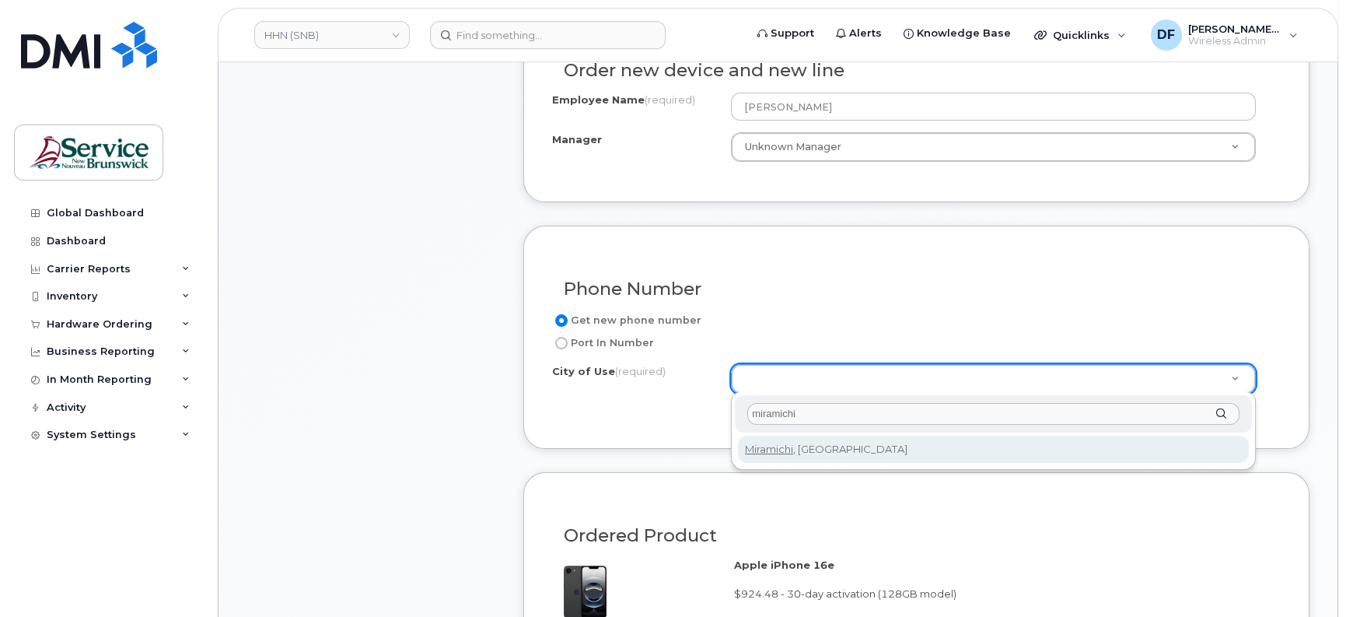
type input "miramichi"
type input "1813"
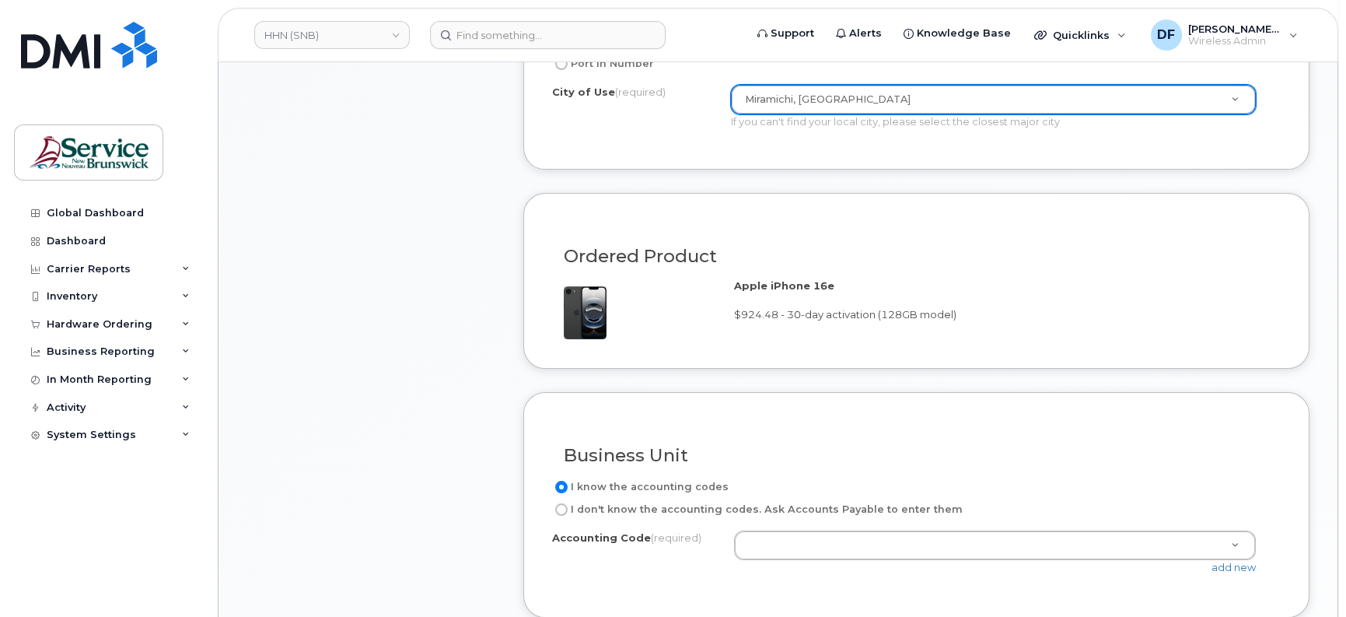
scroll to position [875, 0]
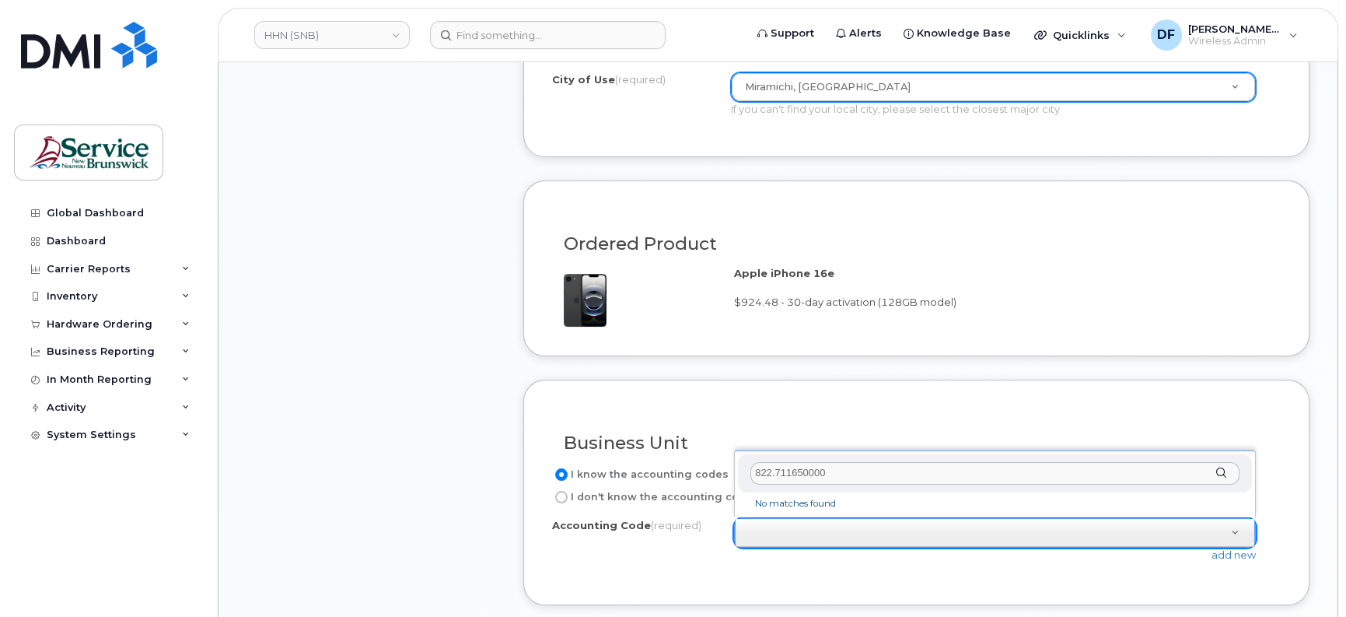
drag, startPoint x: 770, startPoint y: 474, endPoint x: 779, endPoint y: 470, distance: 9.7
click at [770, 474] on input "822.711650000" at bounding box center [995, 473] width 489 height 23
type input "8221.711650000"
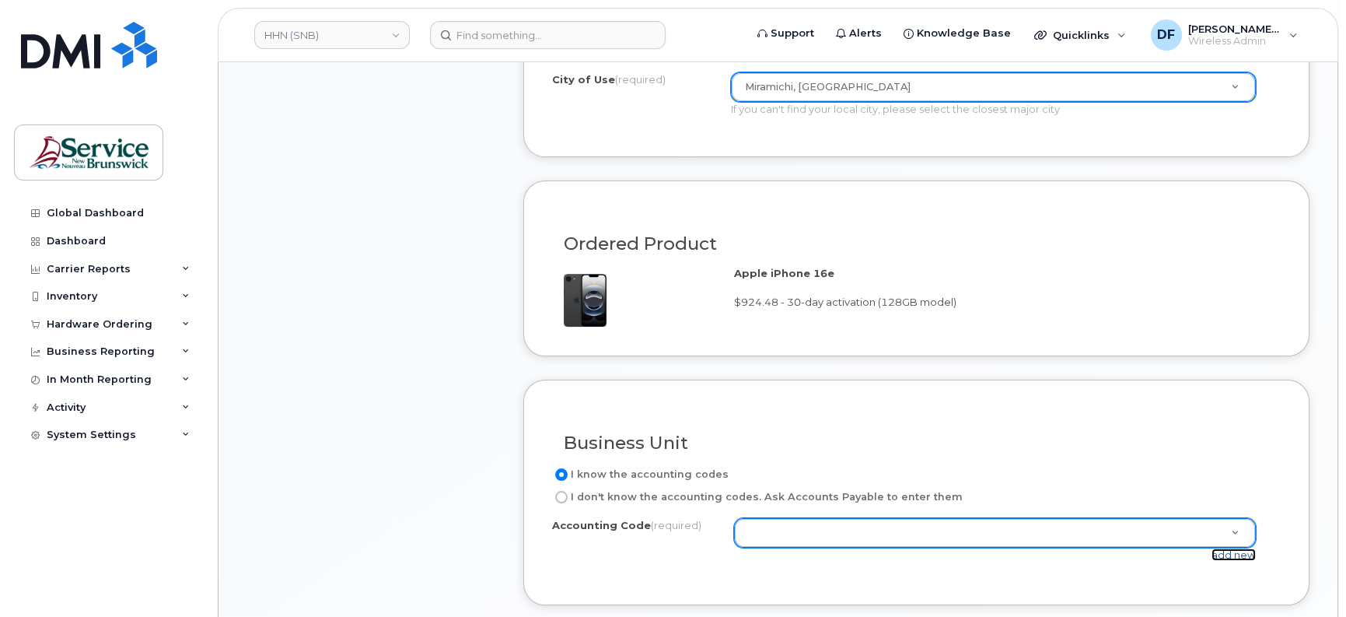
click at [1234, 552] on link "add new" at bounding box center [1234, 554] width 44 height 12
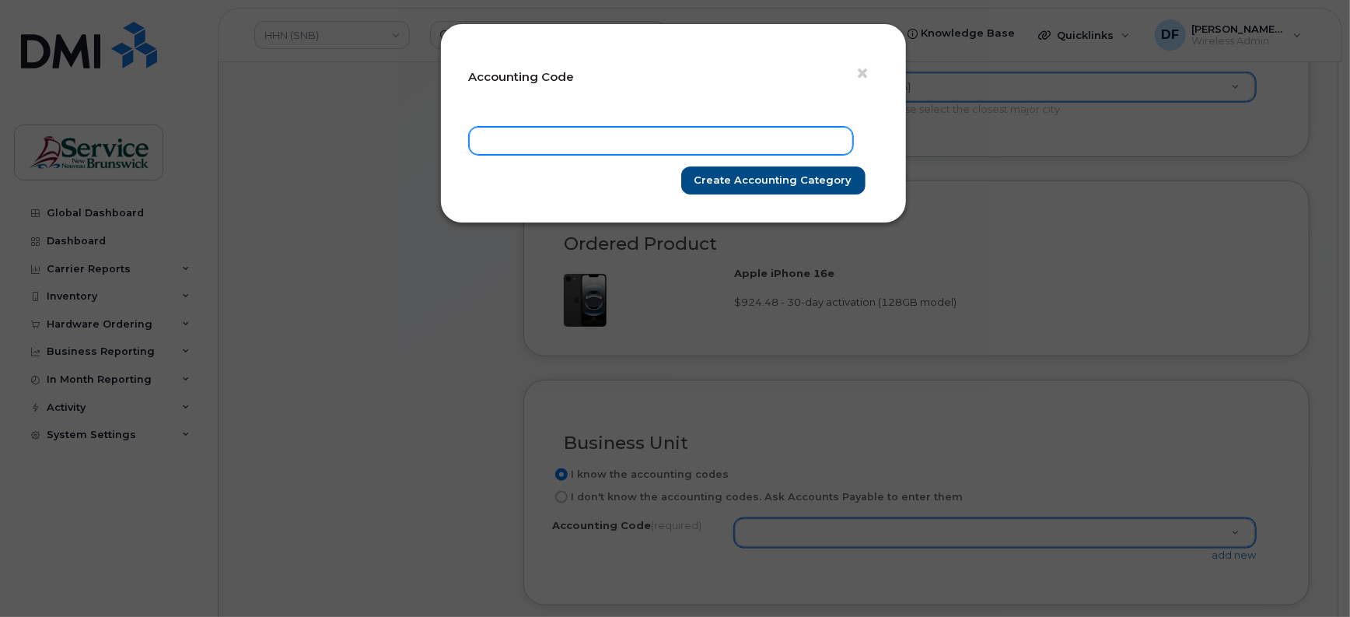
click at [657, 153] on input "text" at bounding box center [661, 141] width 384 height 28
paste input "822.711650000"
click at [502, 134] on input "822.711650000" at bounding box center [661, 141] width 384 height 28
type input "8221.711650000"
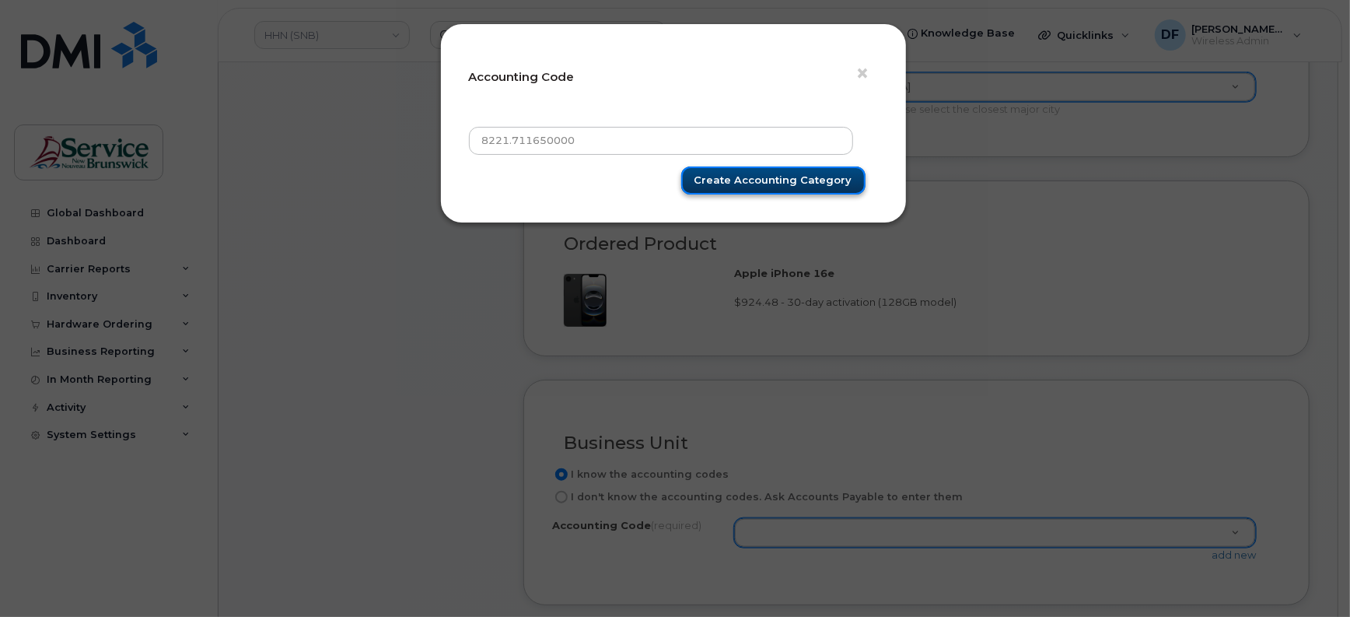
click at [736, 175] on input "Create Accounting category" at bounding box center [773, 180] width 184 height 29
type input "Create Accounting category"
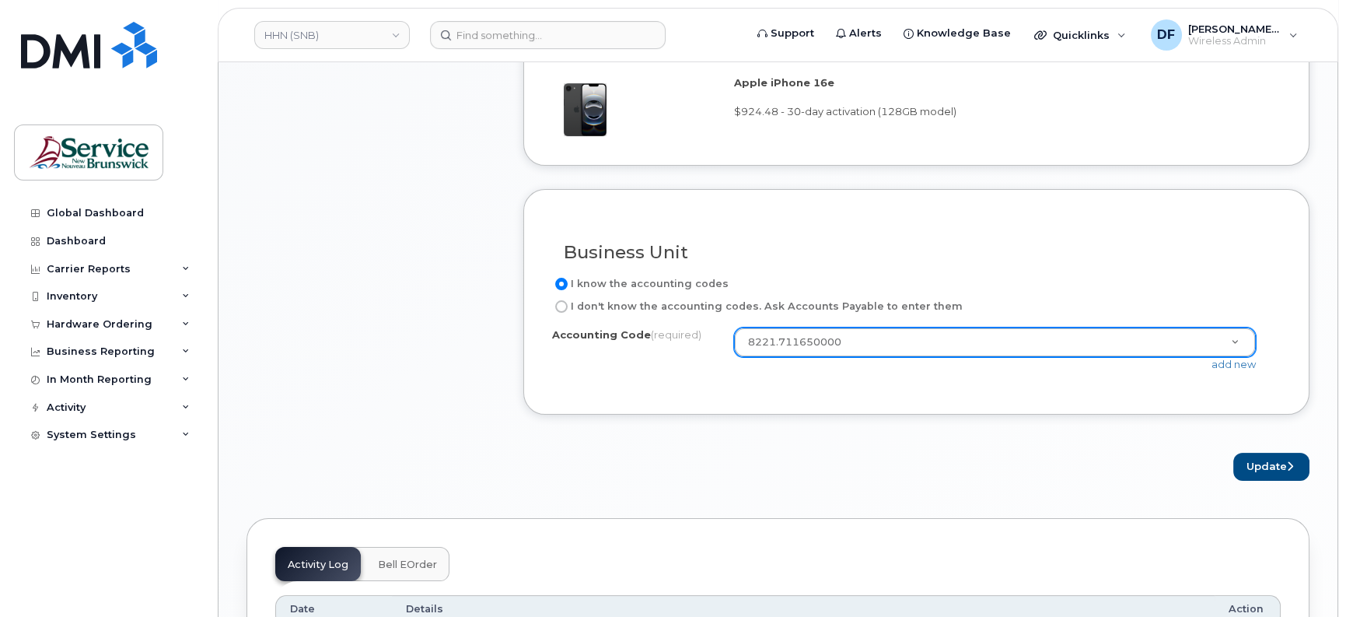
scroll to position [1070, 0]
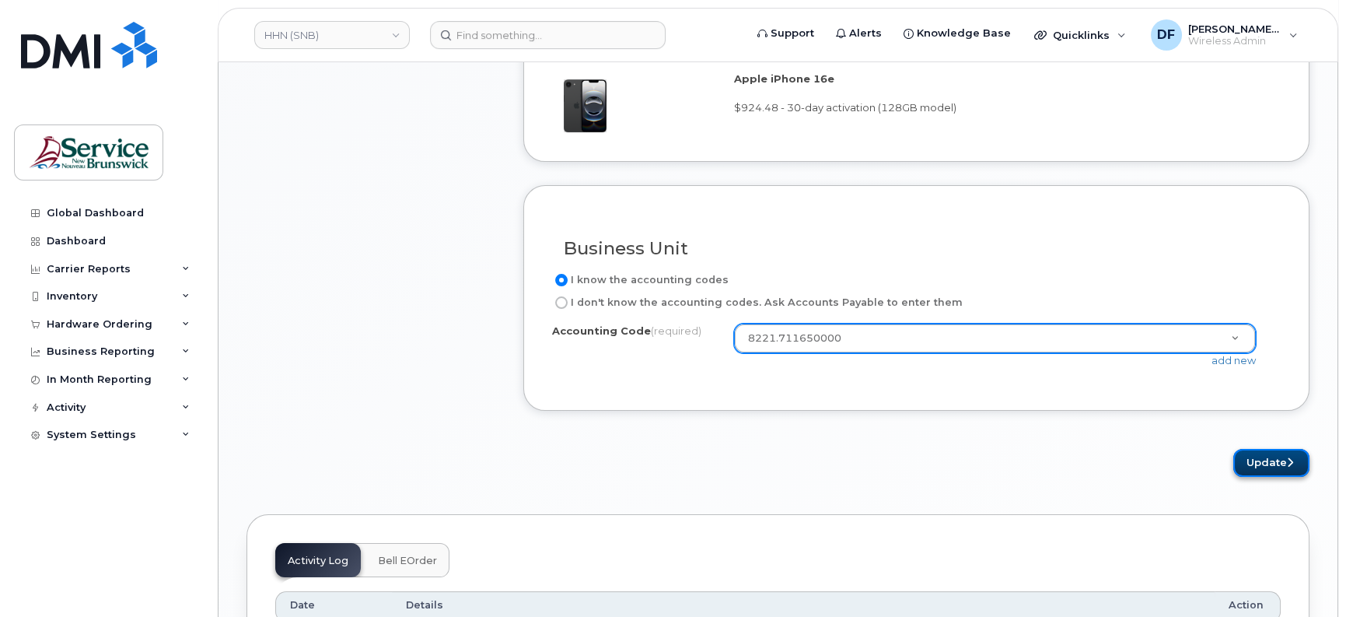
click at [1263, 456] on button "Update" at bounding box center [1272, 463] width 76 height 29
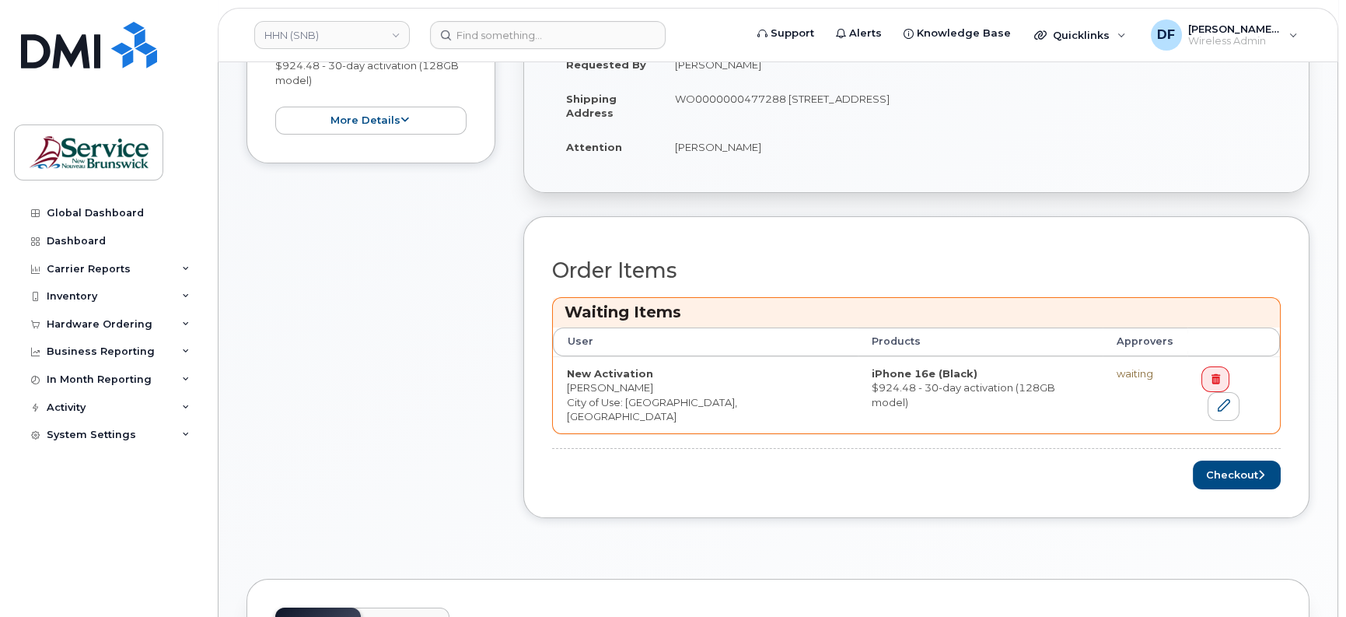
scroll to position [486, 0]
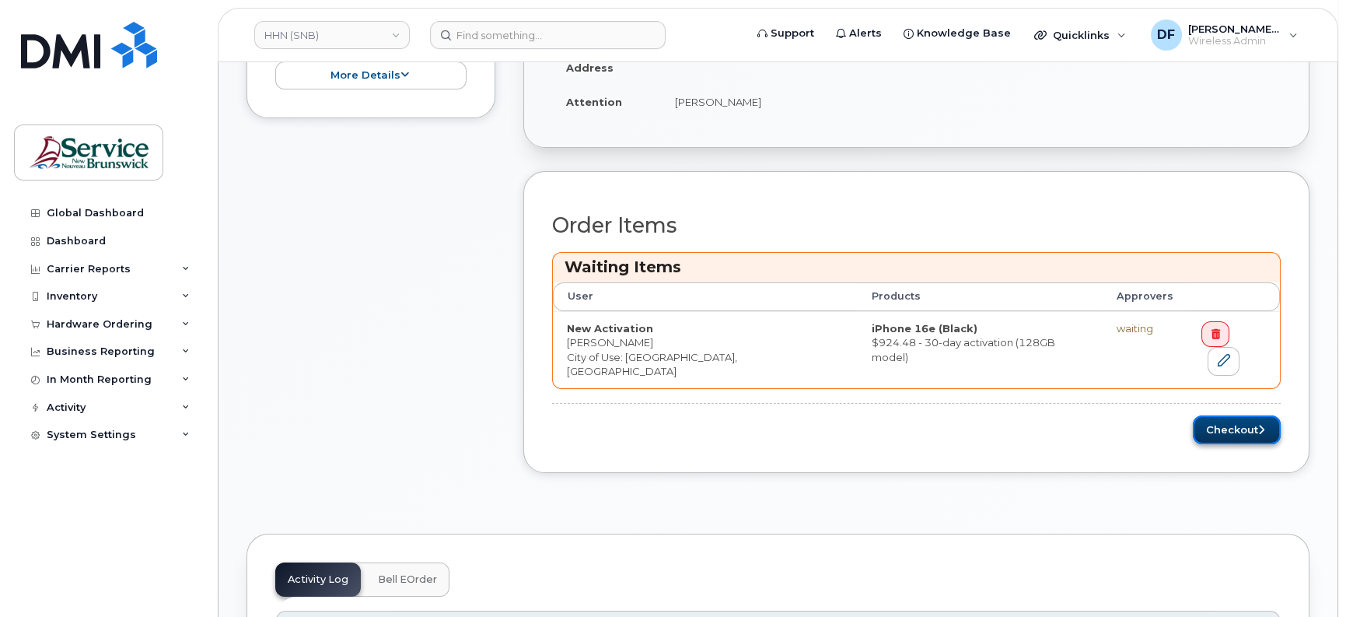
click at [1201, 420] on button "Checkout" at bounding box center [1237, 429] width 88 height 29
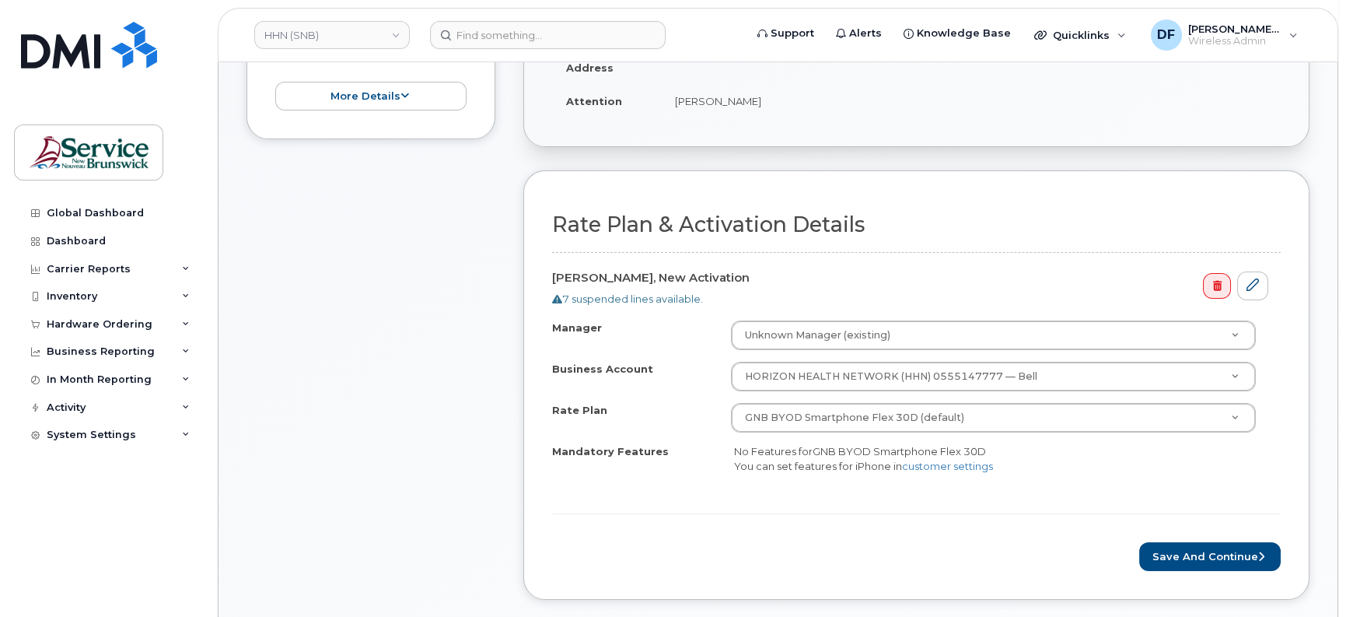
scroll to position [389, 0]
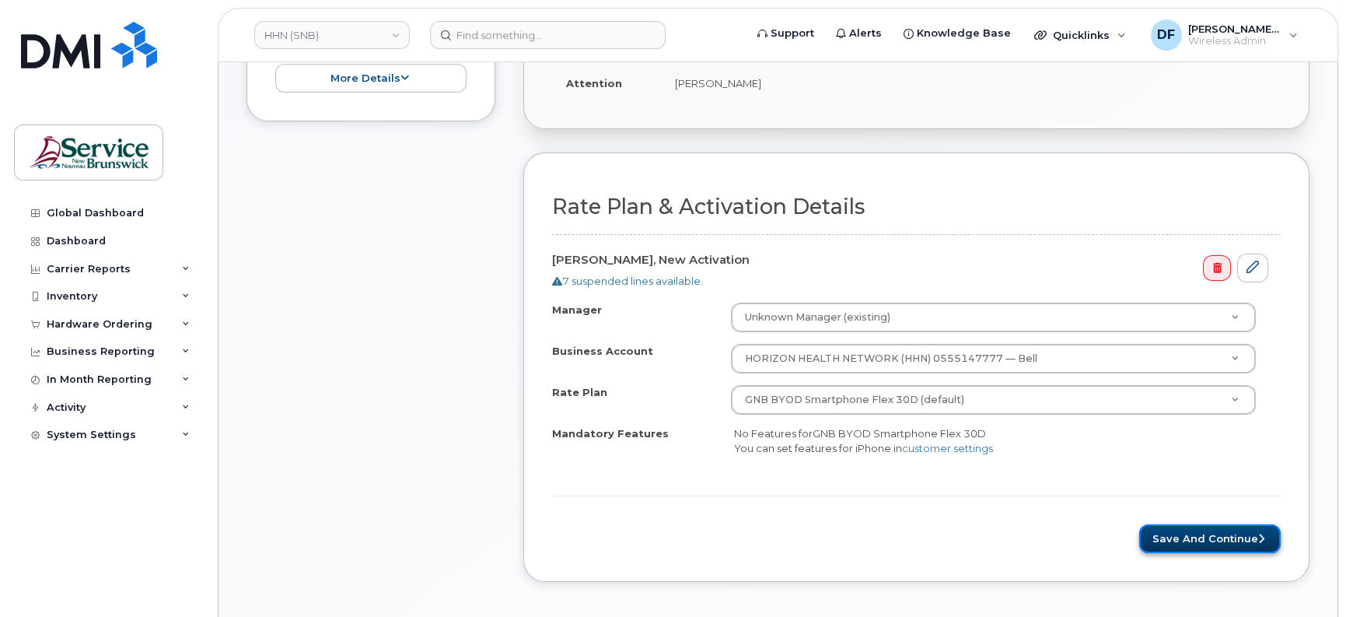
click at [1202, 535] on button "Save and Continue" at bounding box center [1211, 538] width 142 height 29
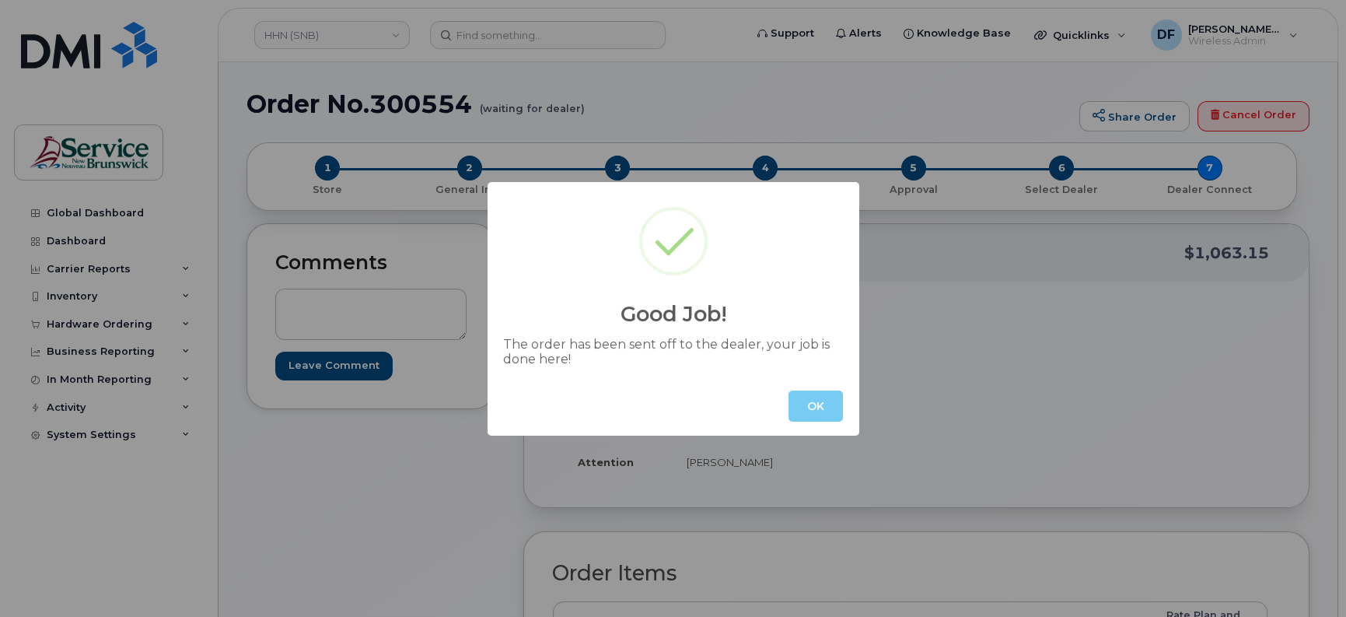
click at [825, 417] on button "OK" at bounding box center [816, 405] width 54 height 31
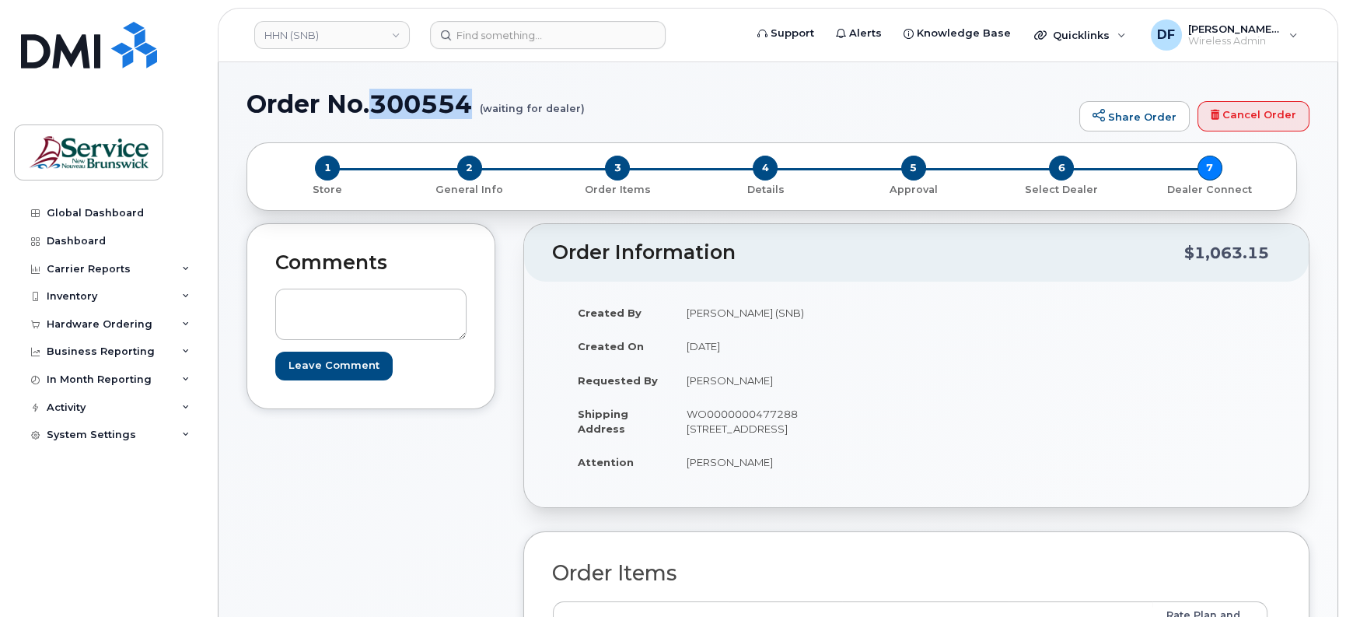
drag, startPoint x: 475, startPoint y: 100, endPoint x: 370, endPoint y: 91, distance: 105.4
click at [370, 91] on h1 "Order No.300554 (waiting for dealer)" at bounding box center [659, 103] width 825 height 27
copy h1 "300554"
